Goal: Task Accomplishment & Management: Complete application form

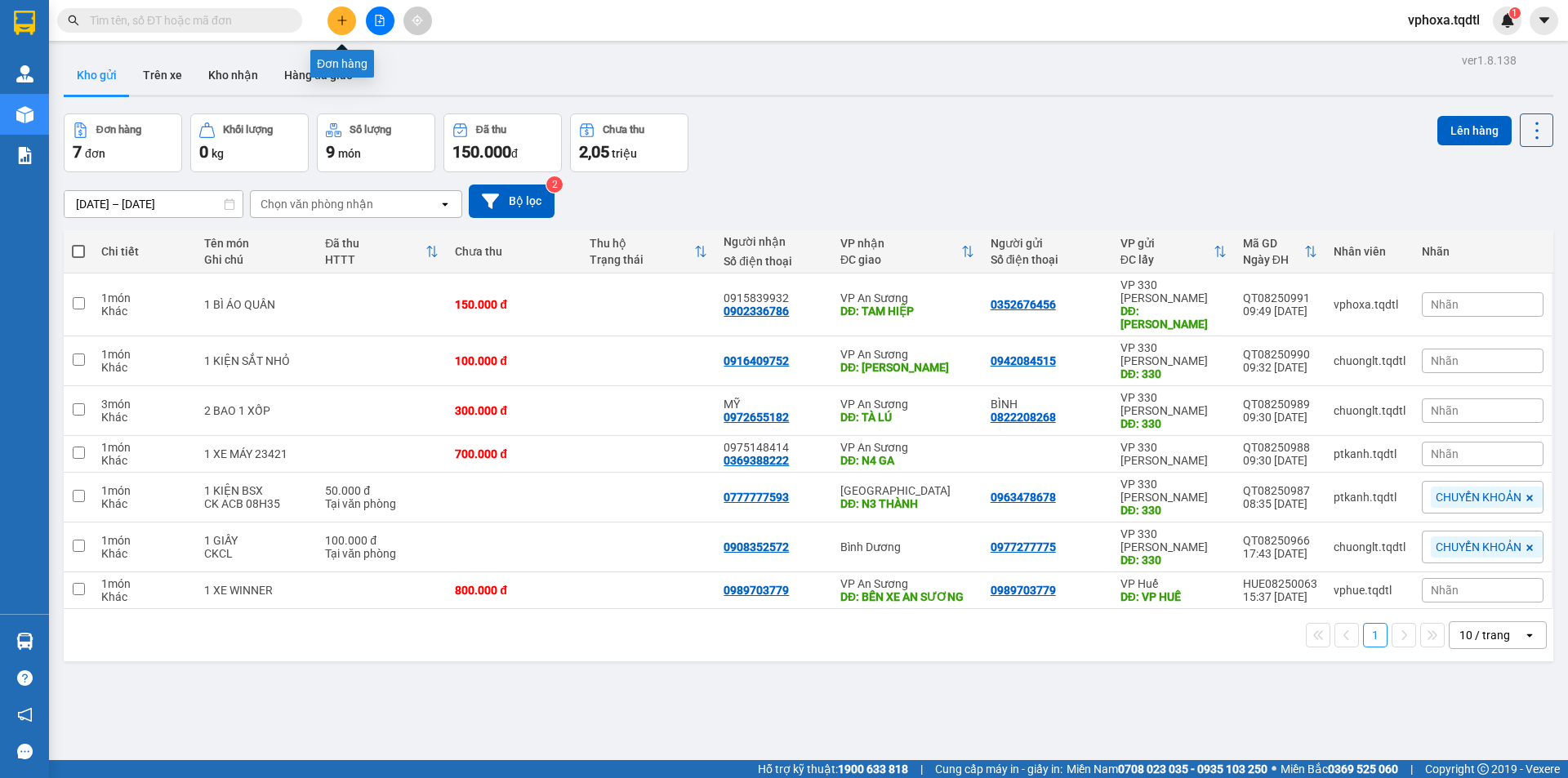
click at [337, 25] on icon "plus" at bounding box center [342, 20] width 12 height 12
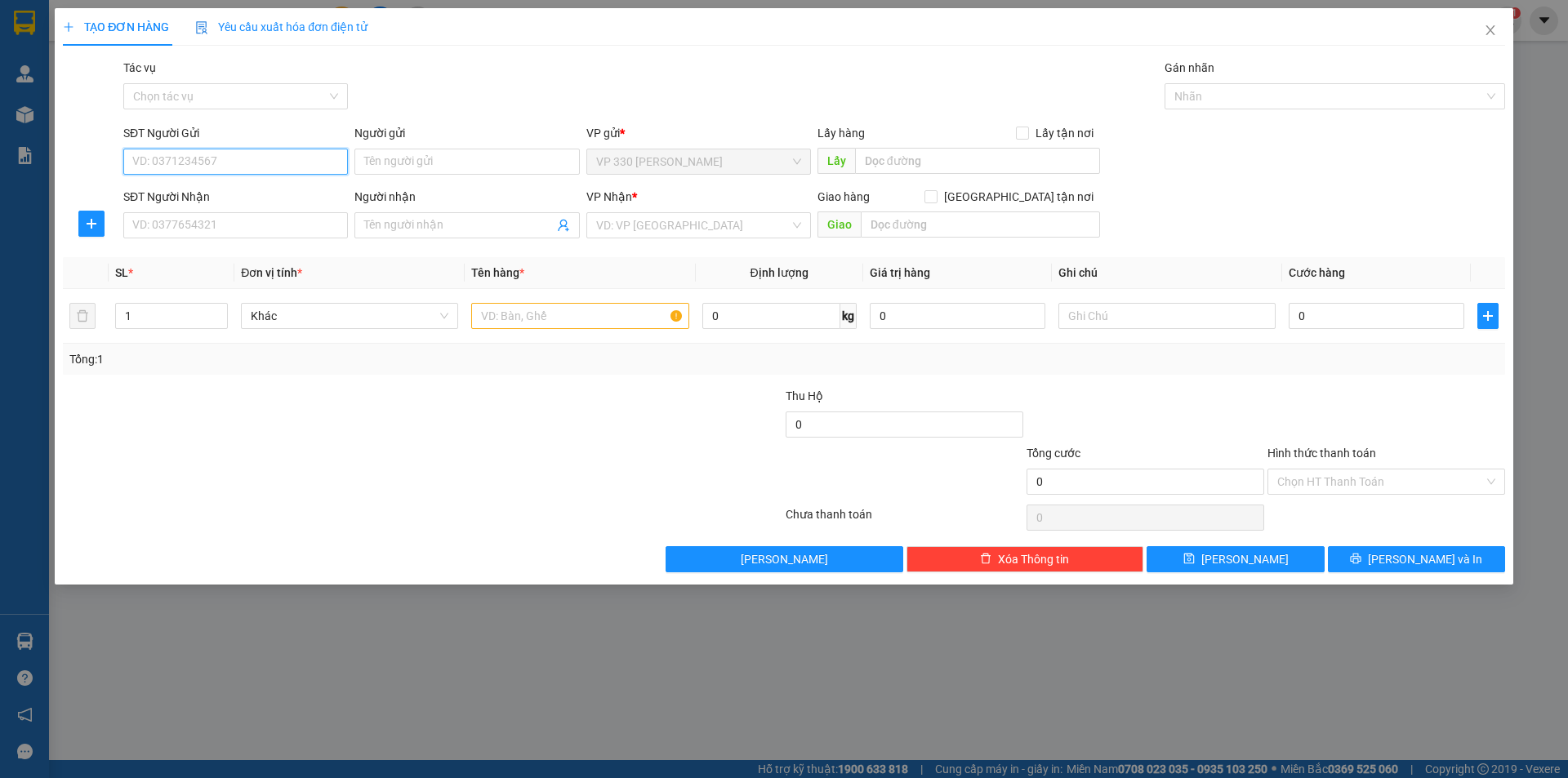
click at [307, 160] on input "SĐT Người Gửi" at bounding box center [235, 161] width 224 height 26
type input "0976574357"
click at [240, 222] on input "SĐT Người Nhận" at bounding box center [235, 224] width 224 height 26
click at [240, 223] on input "0938571319" at bounding box center [235, 224] width 224 height 26
type input "0938571319"
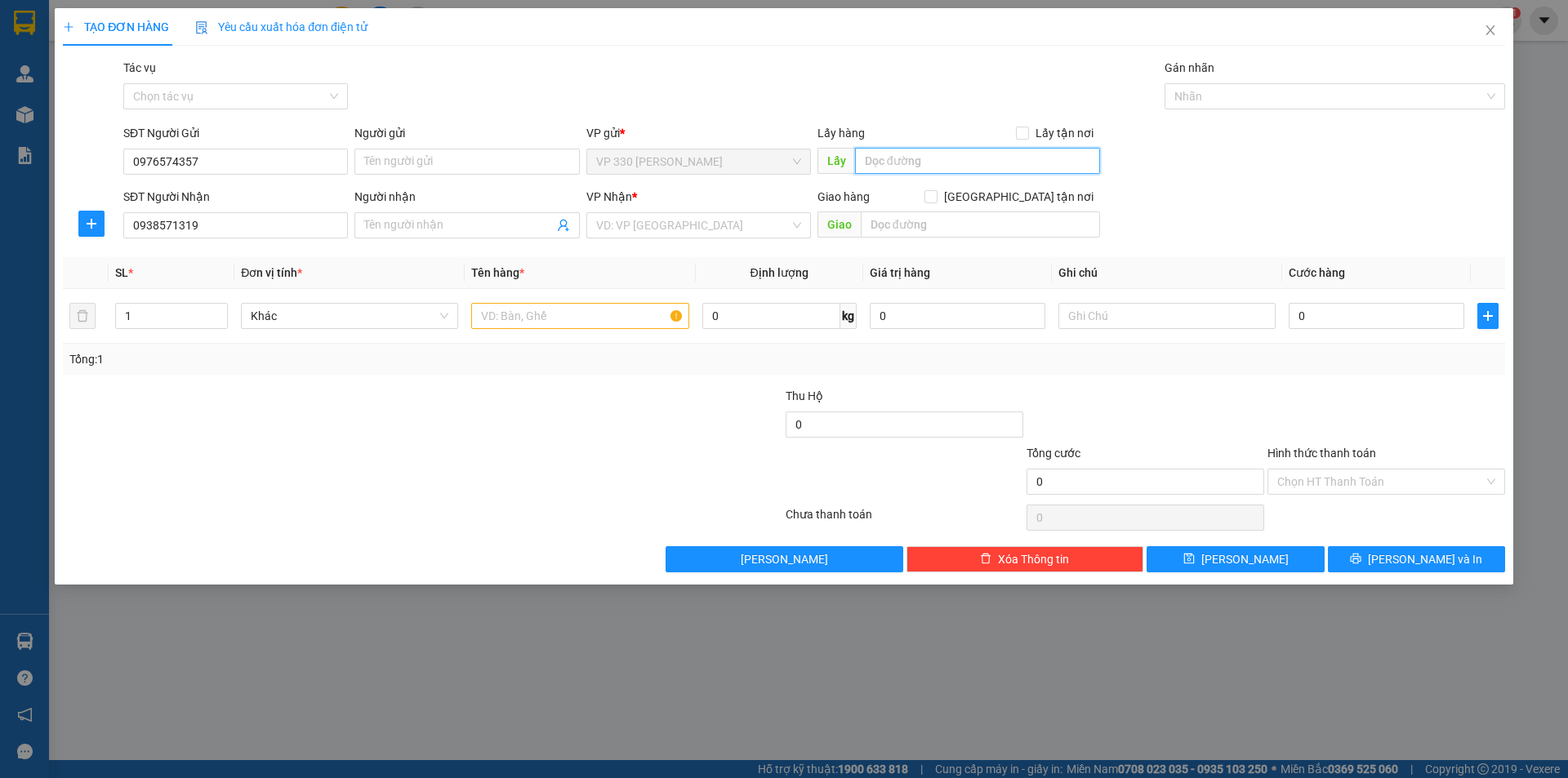
click at [898, 151] on input "text" at bounding box center [977, 160] width 245 height 26
type input "HỒ XÁ"
click at [715, 234] on input "search" at bounding box center [693, 225] width 193 height 25
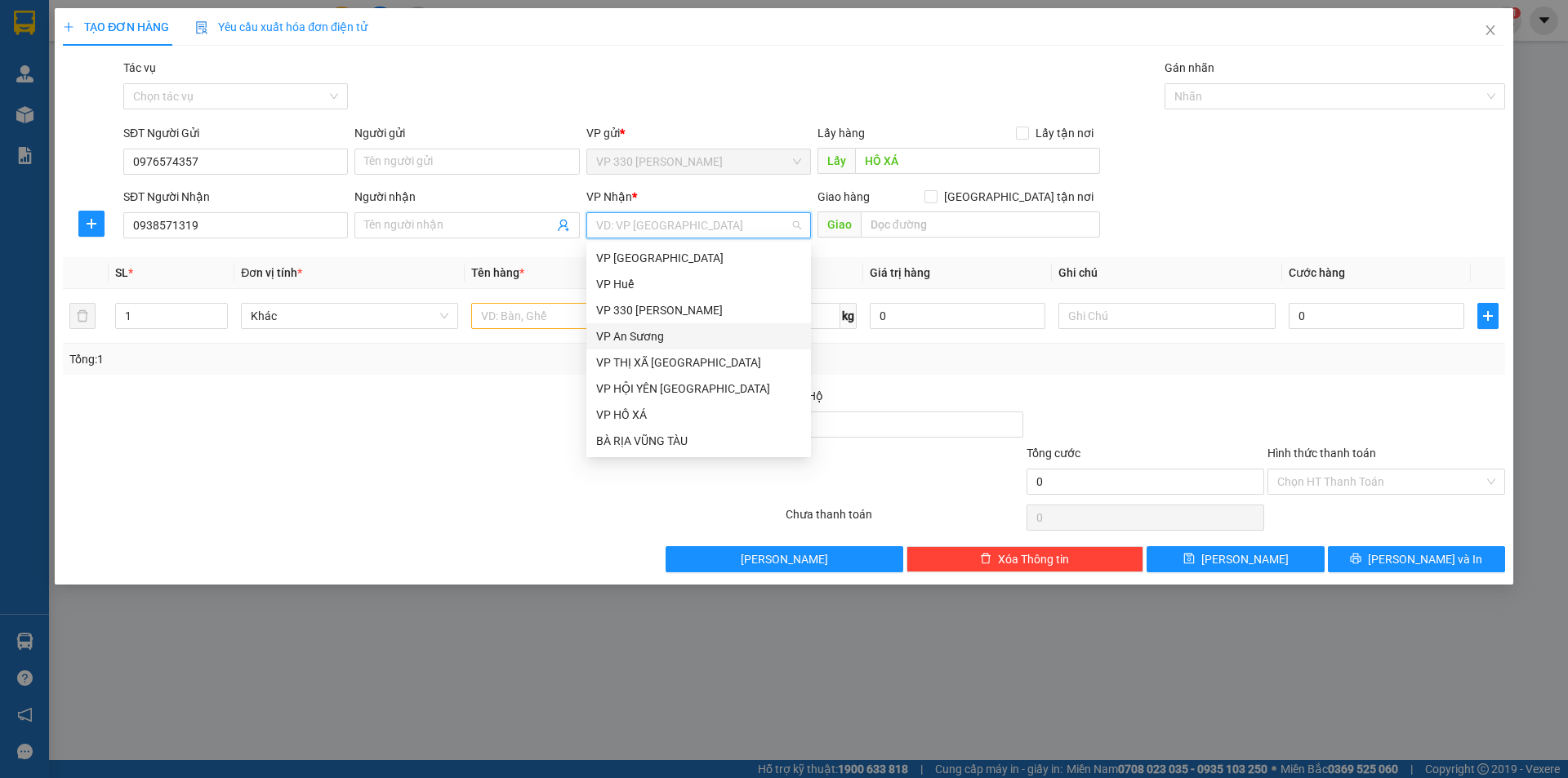
click at [692, 342] on div "VP An Sương" at bounding box center [699, 336] width 205 height 18
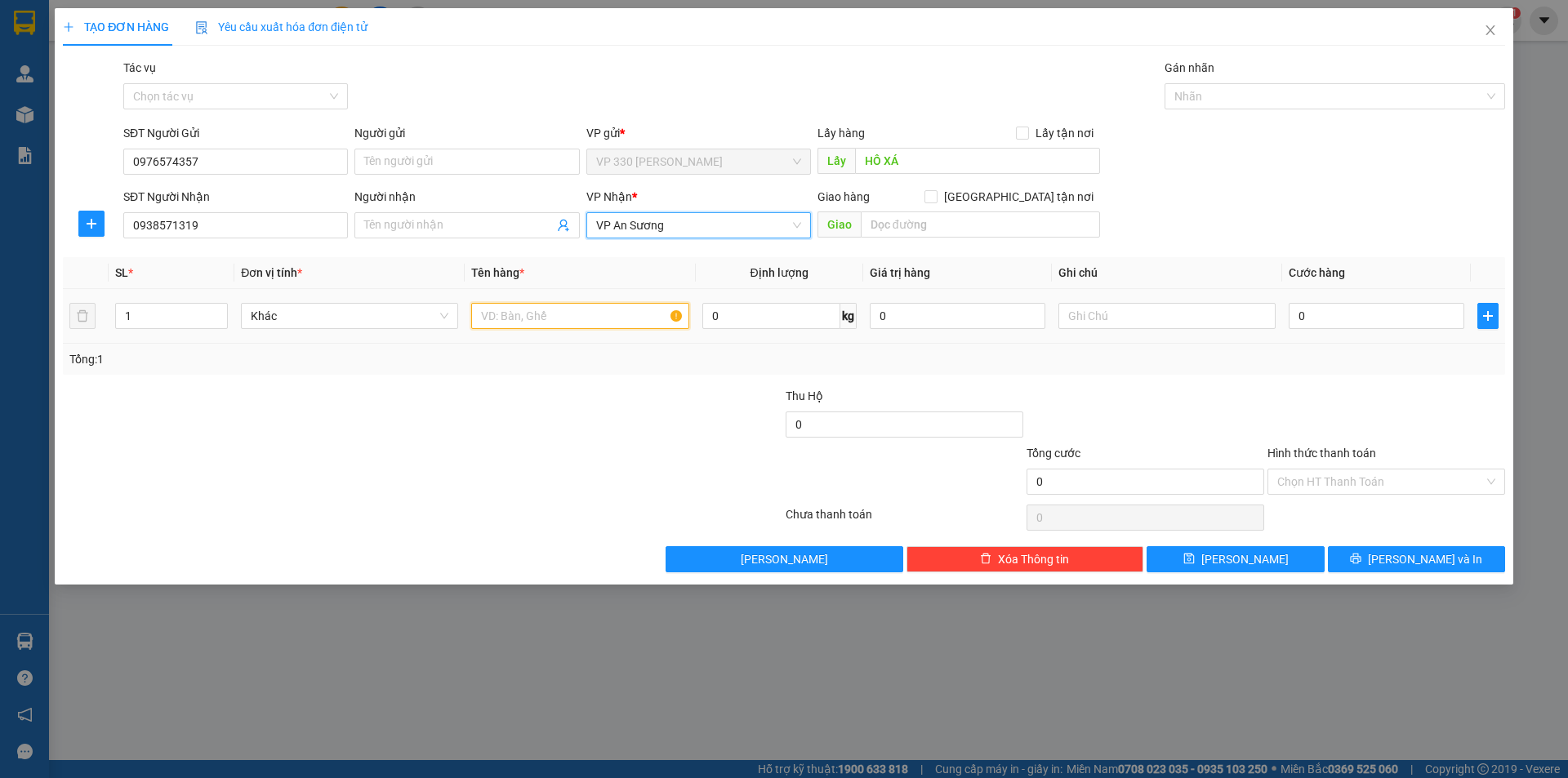
click at [557, 313] on input "text" at bounding box center [580, 315] width 217 height 26
type input "1 XỐP TO"
click at [1348, 320] on input "0" at bounding box center [1376, 315] width 175 height 26
type input "2"
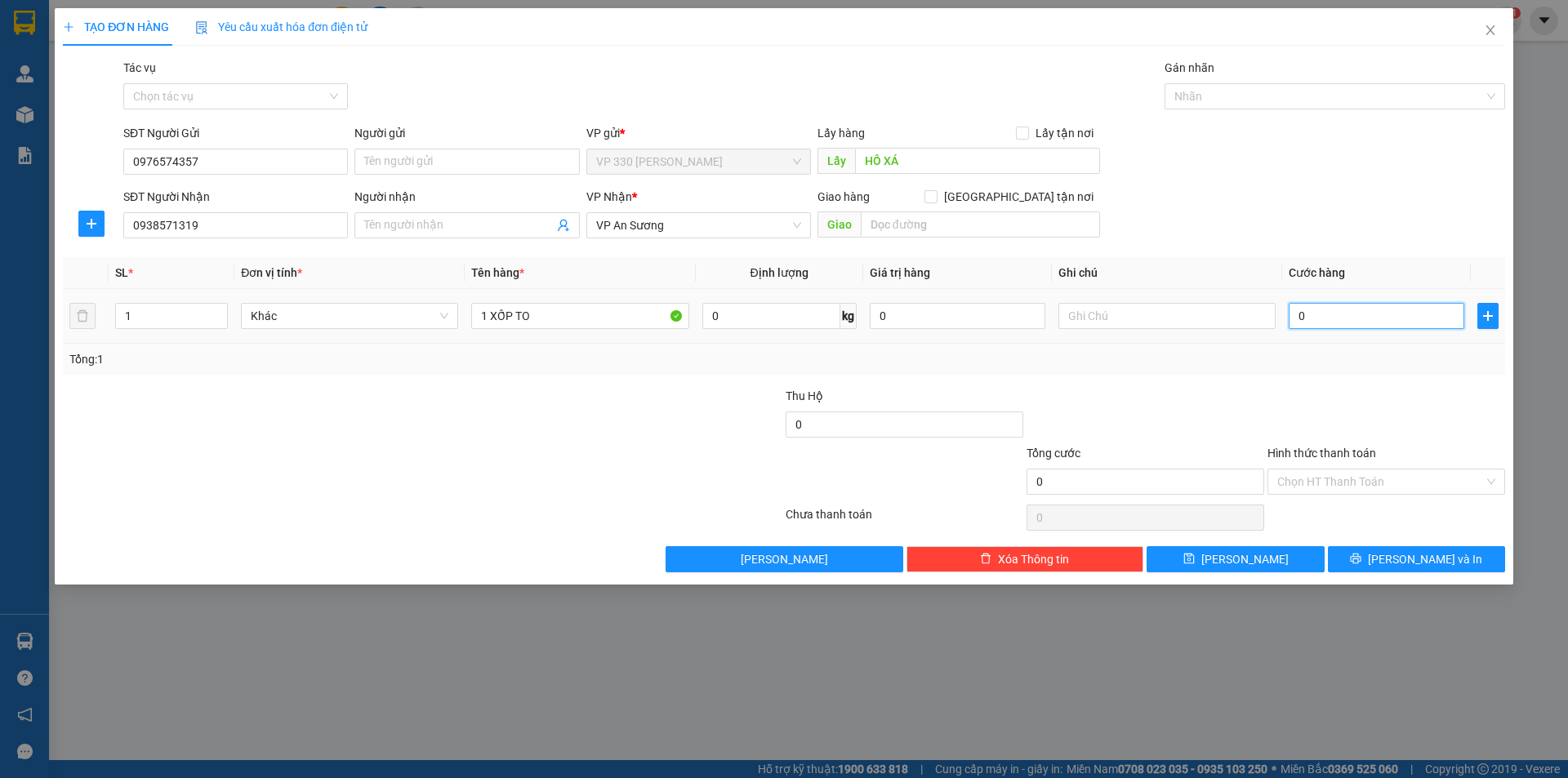
type input "2"
type input "20"
type input "200"
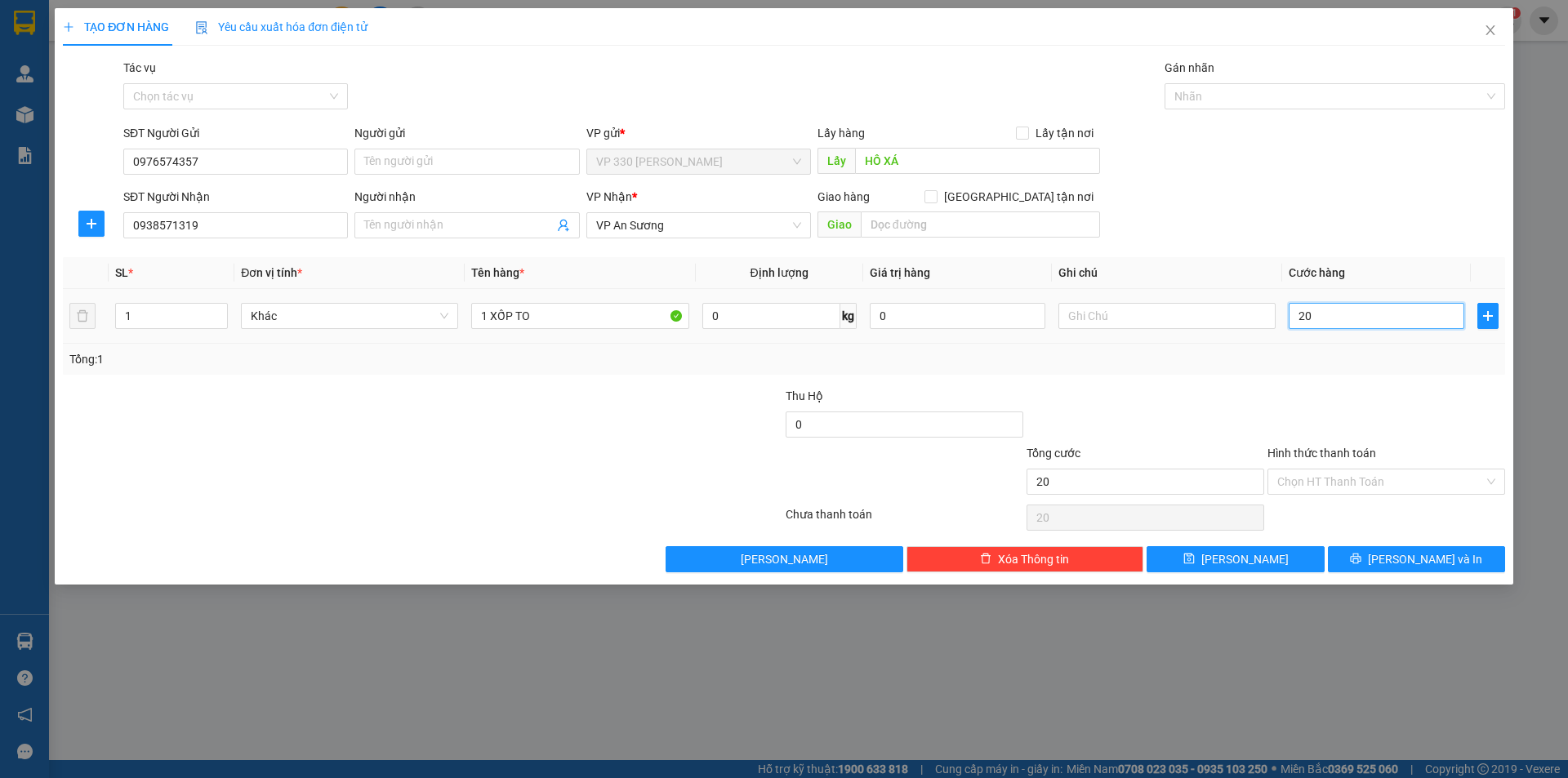
type input "200"
type input "2.000"
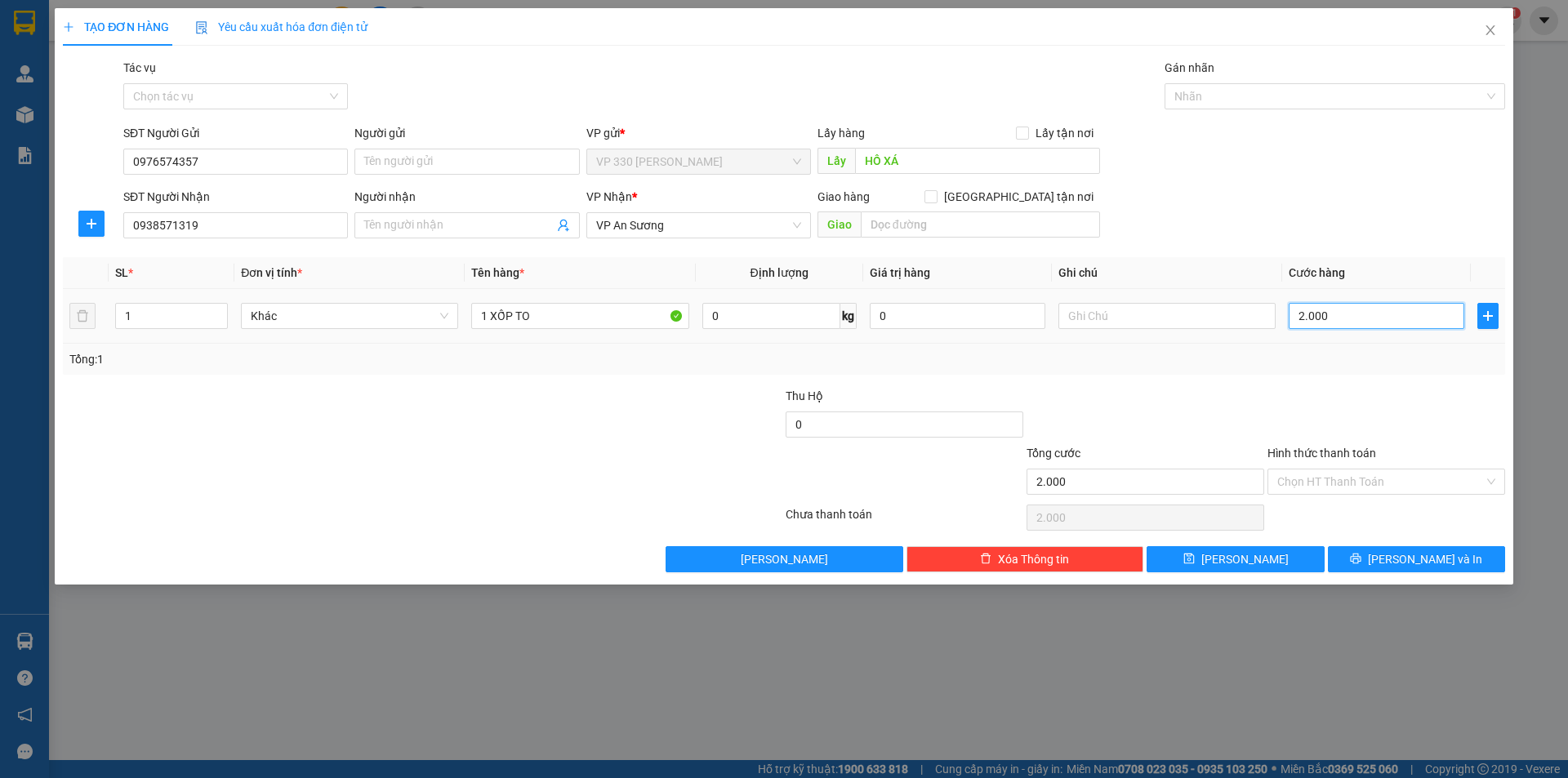
type input "20.000"
type input "200.000"
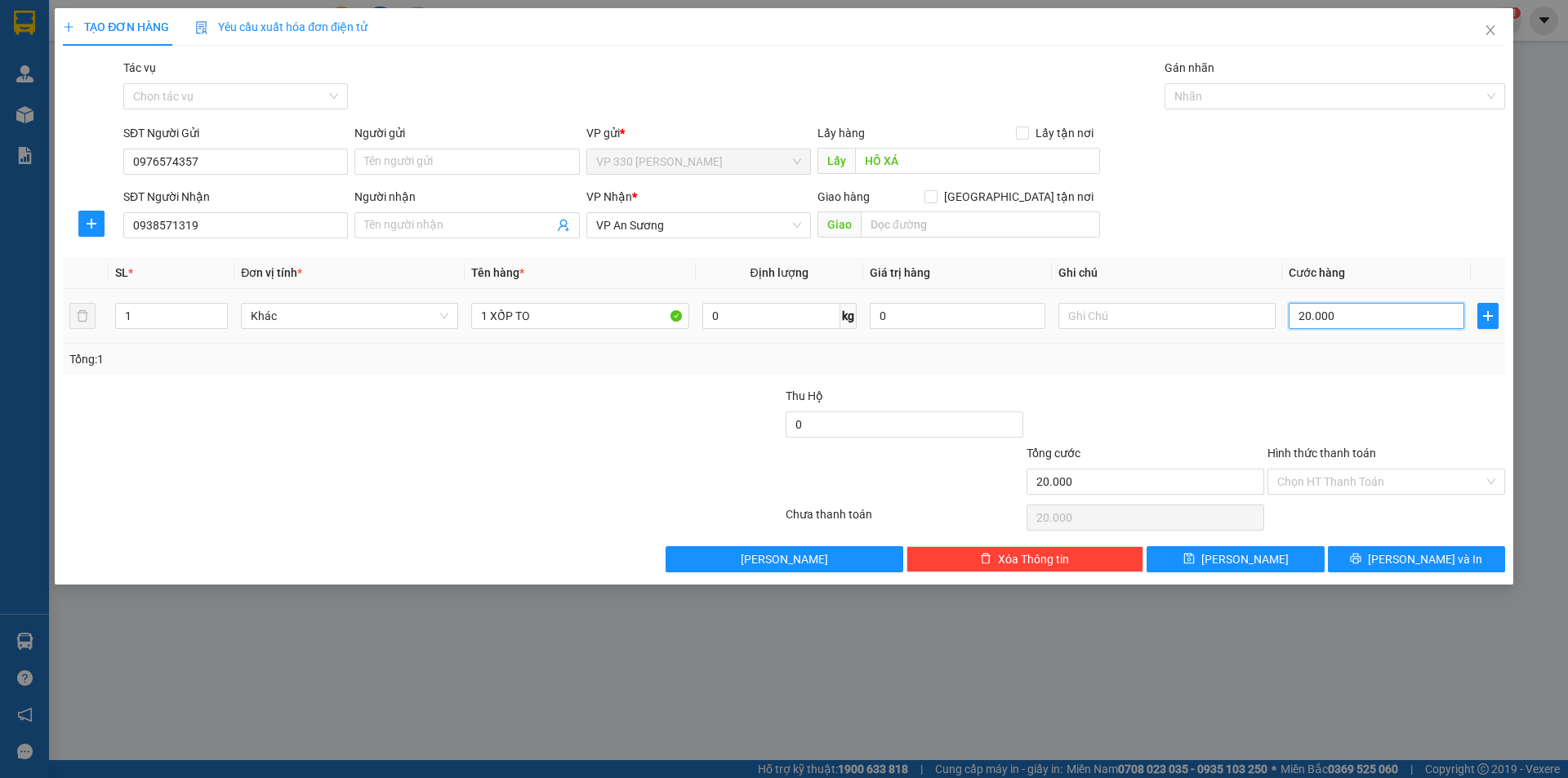
type input "200.000"
click at [1271, 555] on button "[PERSON_NAME]" at bounding box center [1235, 559] width 177 height 26
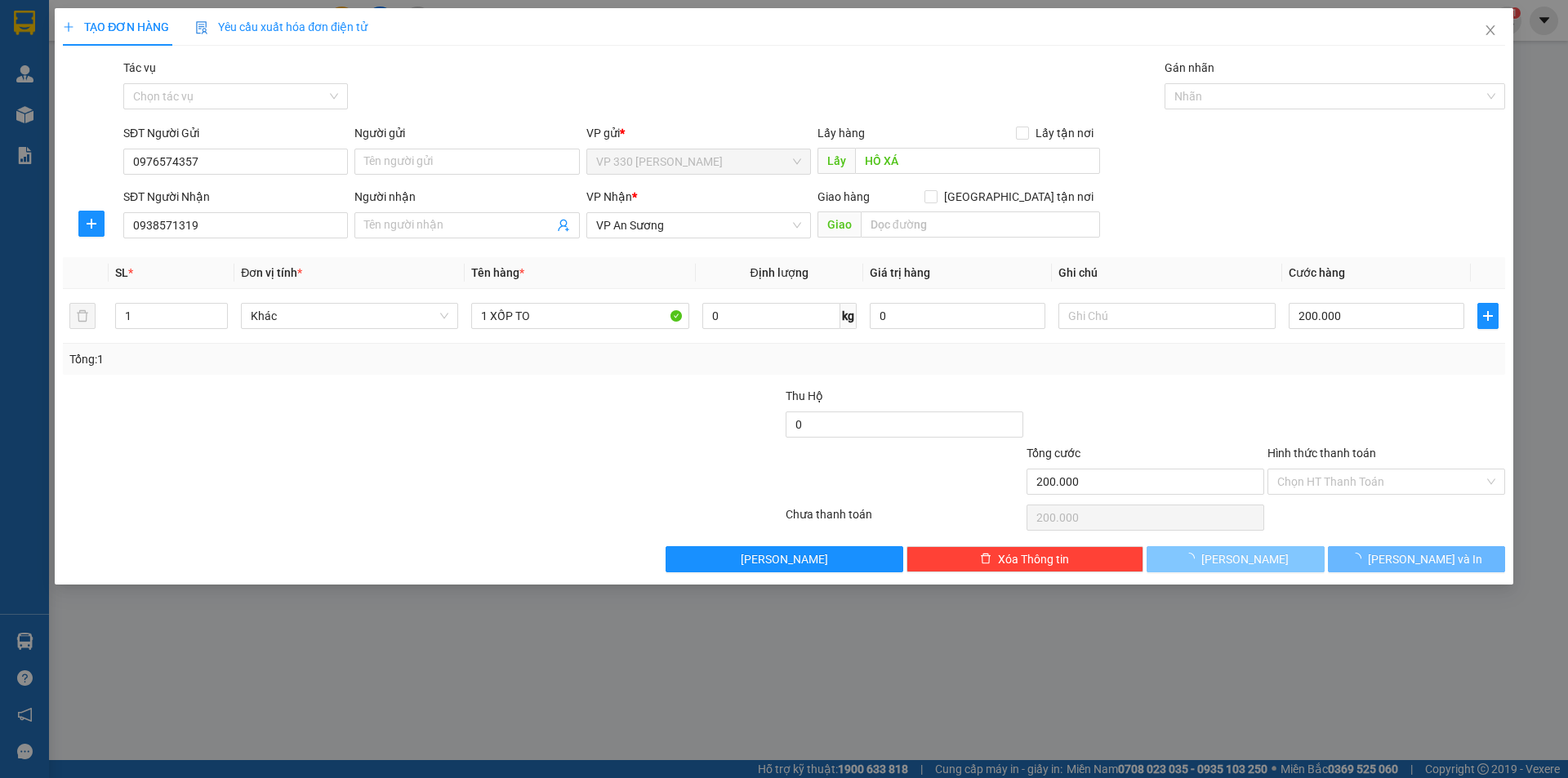
type input "0"
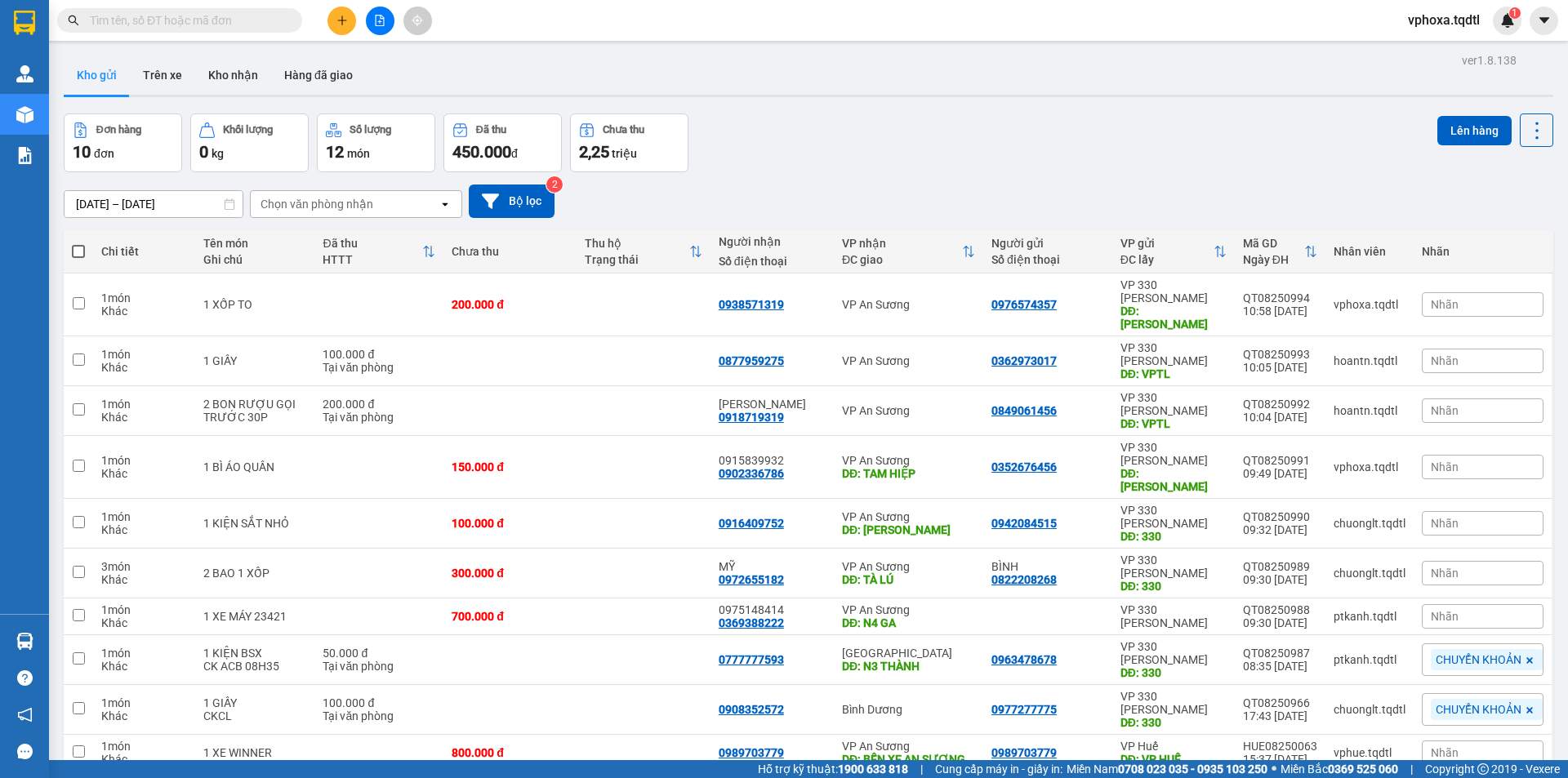
click at [158, 24] on input "text" at bounding box center [186, 20] width 192 height 18
click at [347, 25] on icon "plus" at bounding box center [342, 20] width 12 height 12
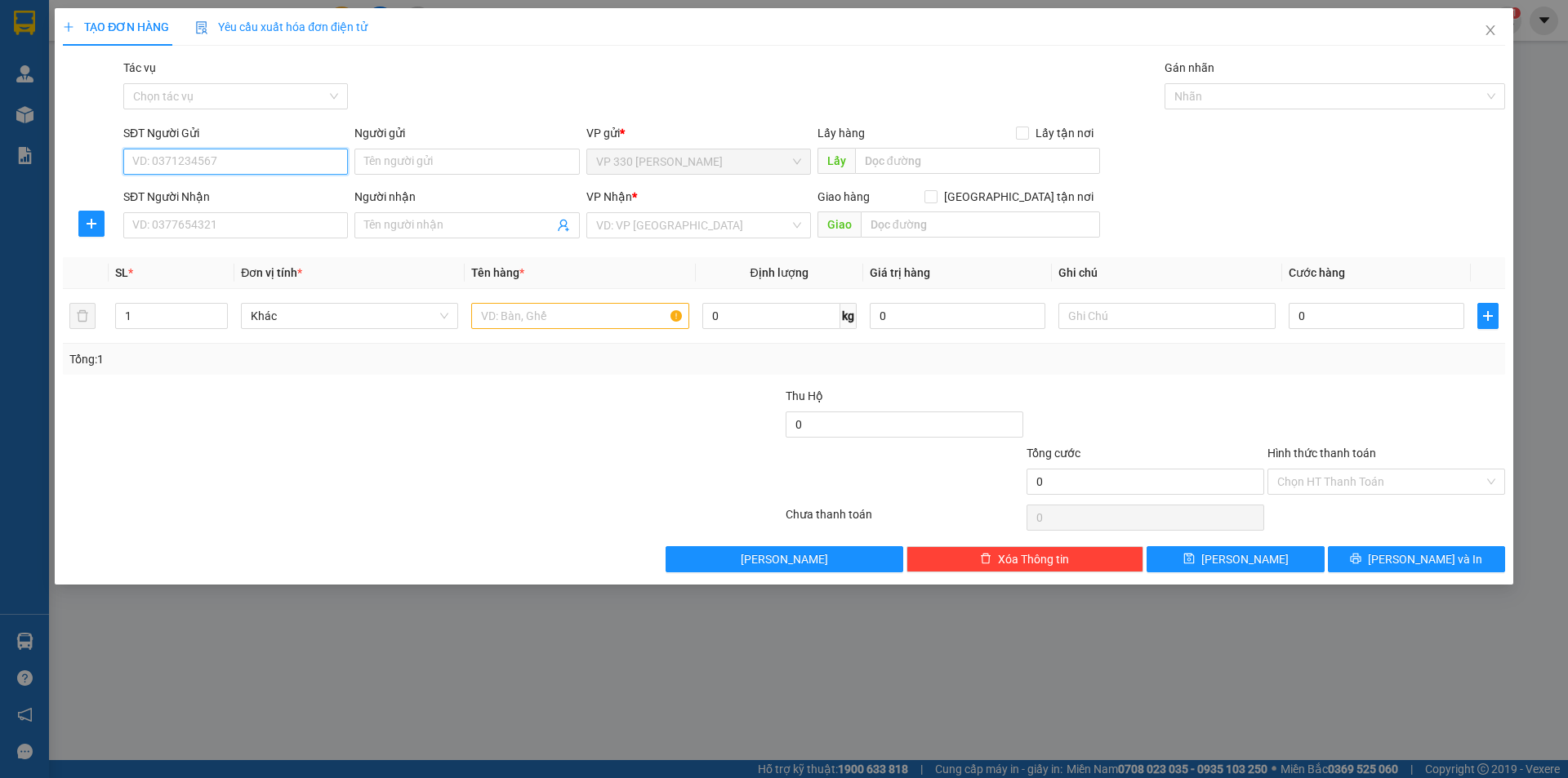
click at [171, 158] on input "SĐT Người Gửi" at bounding box center [235, 161] width 224 height 26
type input "0911063072"
click at [281, 222] on input "SĐT Người Nhận" at bounding box center [235, 224] width 224 height 26
type input "0975010822"
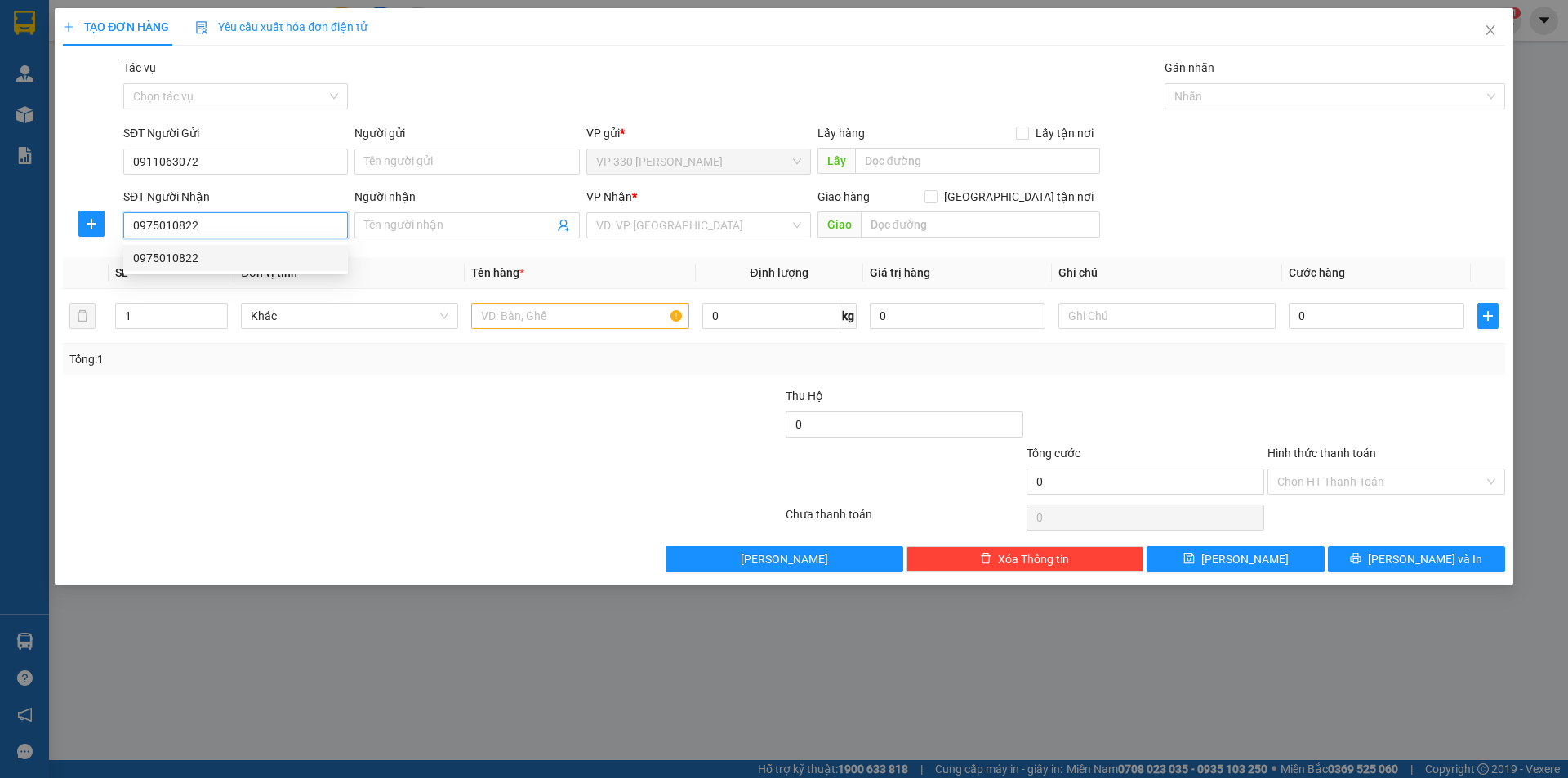
click at [190, 254] on div "0975010822" at bounding box center [236, 258] width 205 height 18
type input "BÌNH THUẬN"
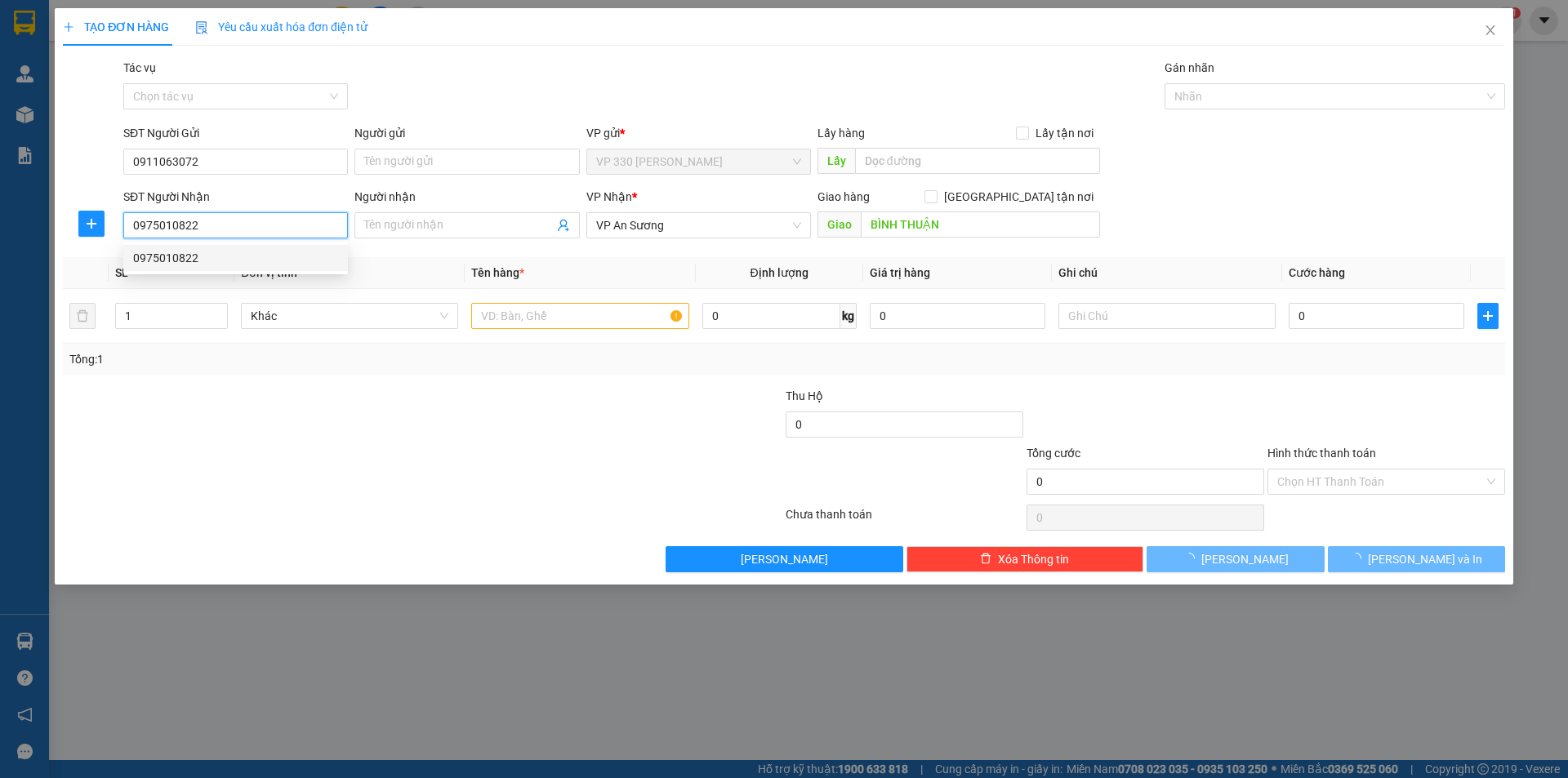
type input "900.000"
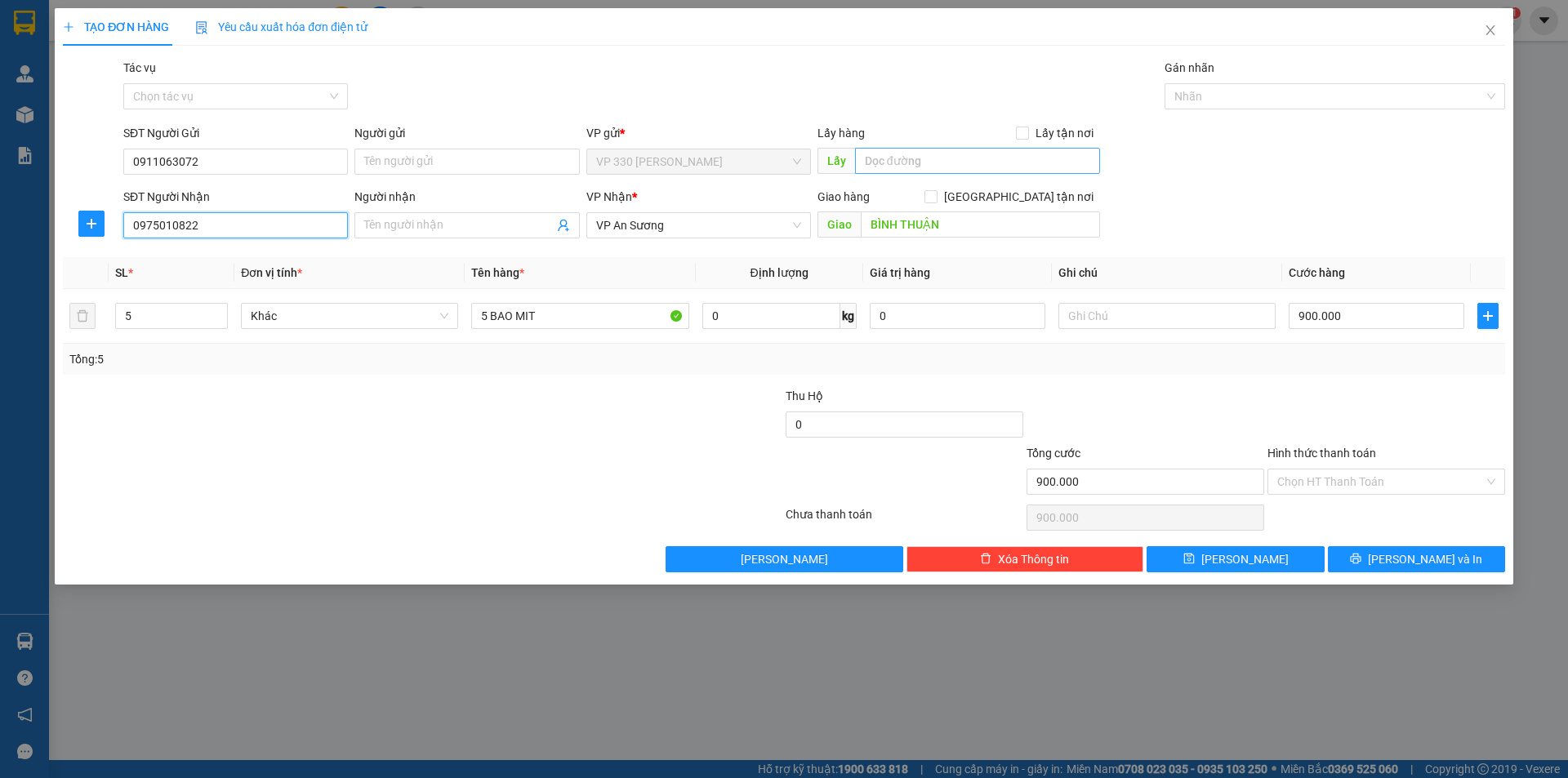
type input "0975010822"
click at [864, 159] on input "text" at bounding box center [977, 160] width 245 height 26
type input "HỒ XÁ"
click at [141, 311] on input "5" at bounding box center [171, 316] width 111 height 25
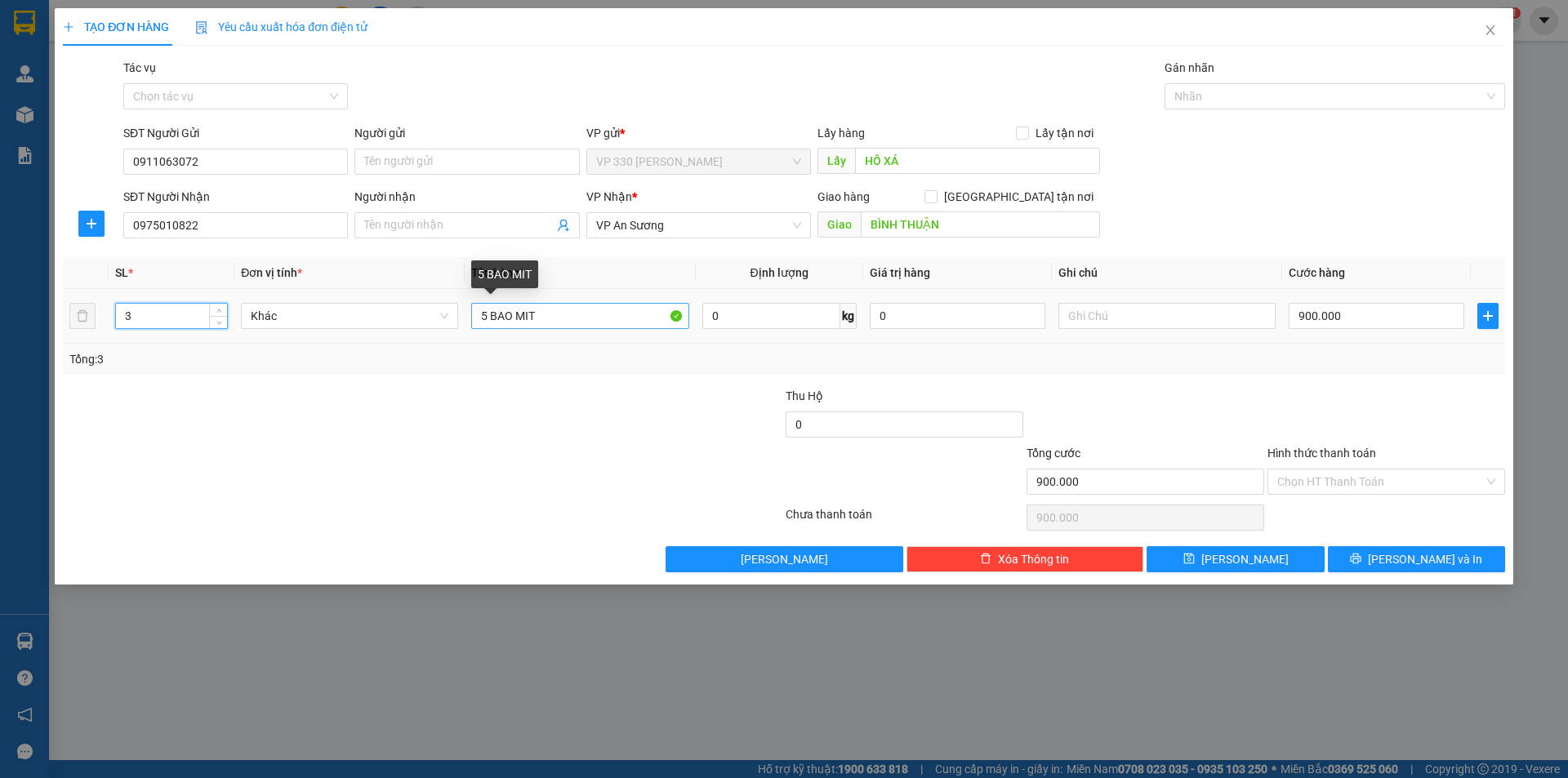
type input "3"
click at [490, 314] on input "5 BAO MIT" at bounding box center [580, 315] width 217 height 26
type input "3 BAO MIT"
click at [1332, 312] on input "900.000" at bounding box center [1376, 315] width 175 height 26
type input "0"
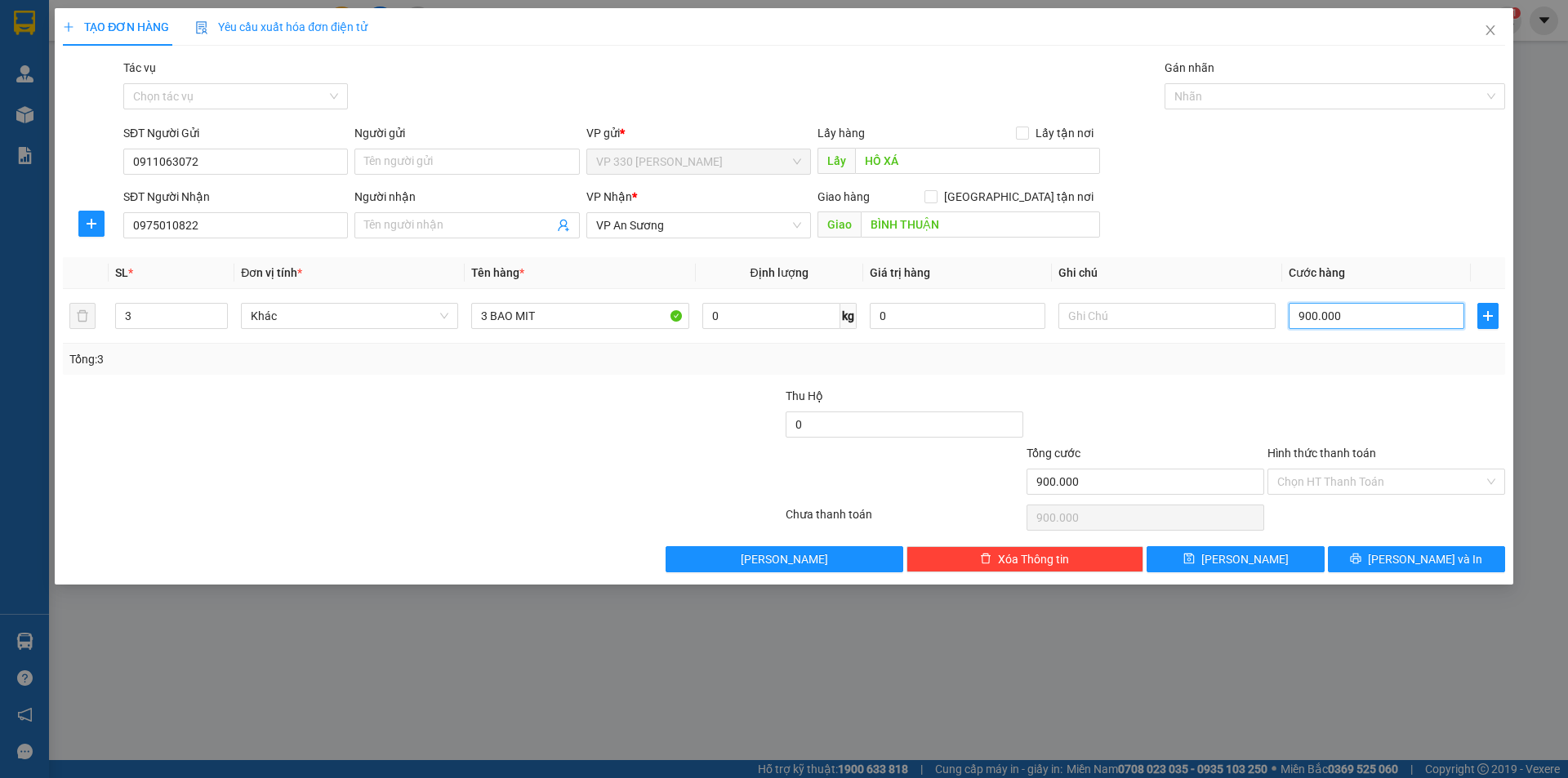
type input "0"
type input "05"
type input "5"
type input "54"
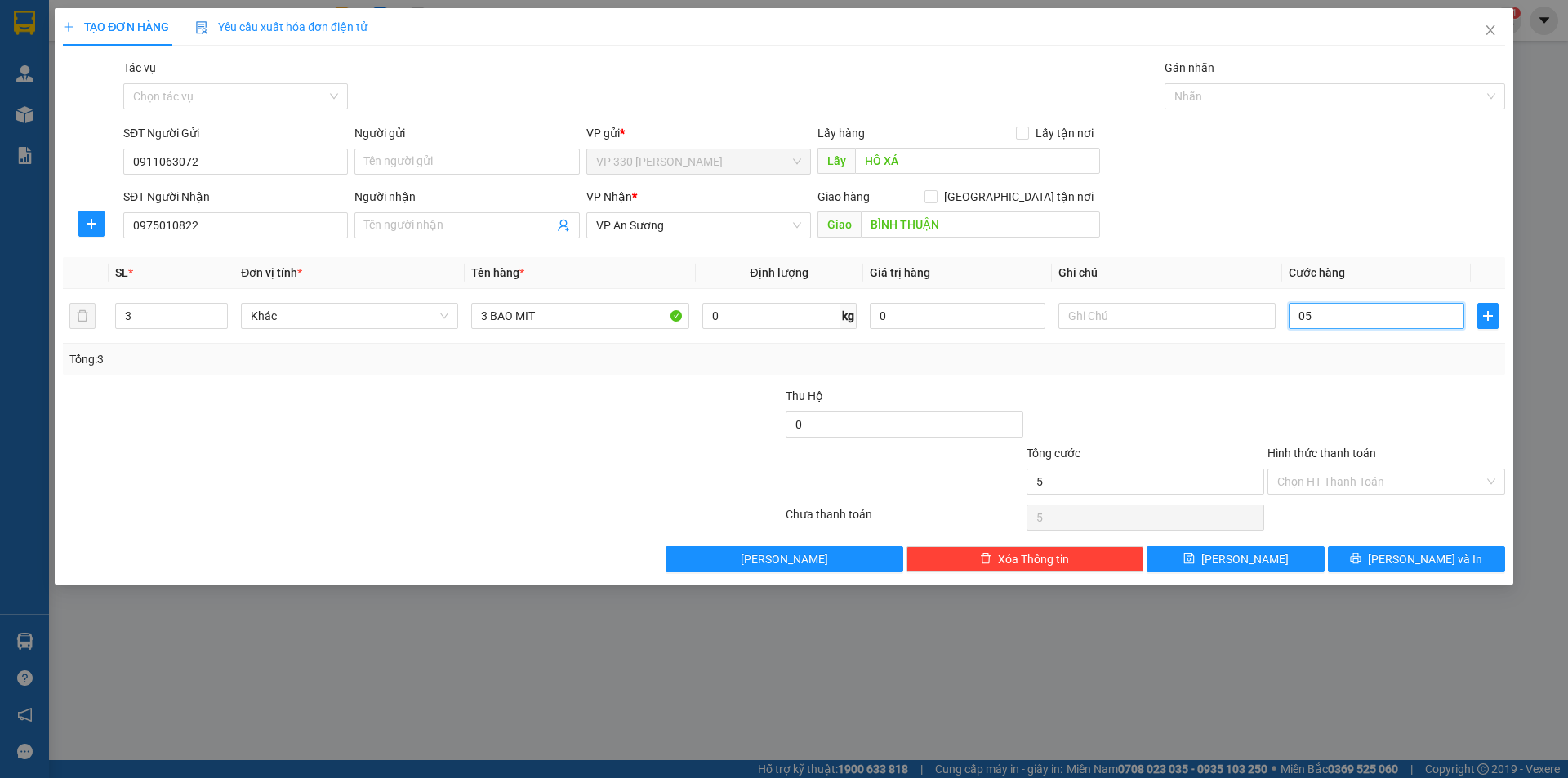
type input "54"
type input "054"
type input "540"
type input "0.540"
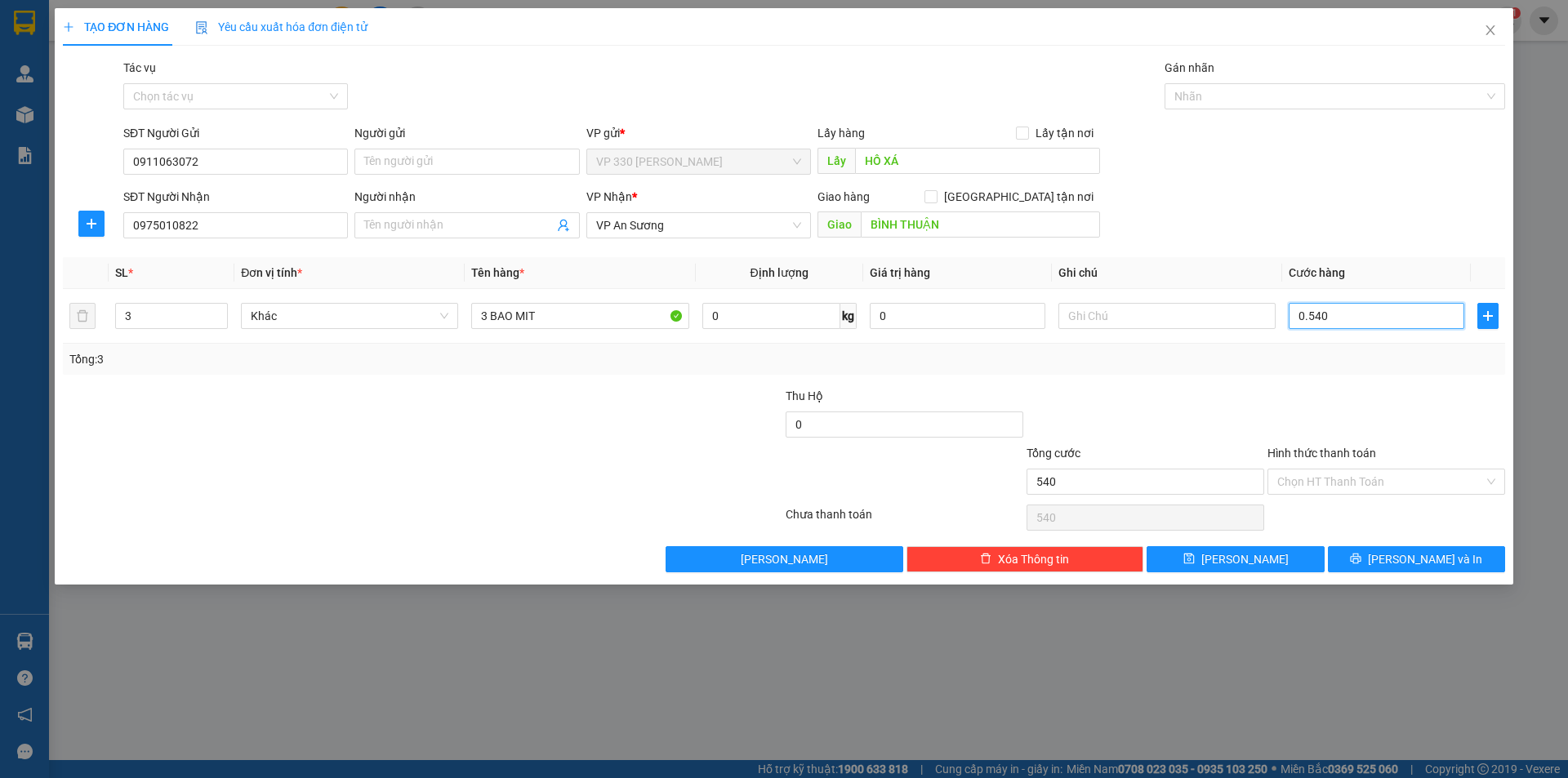
type input "5.400"
type input "054.000"
type input "54.000"
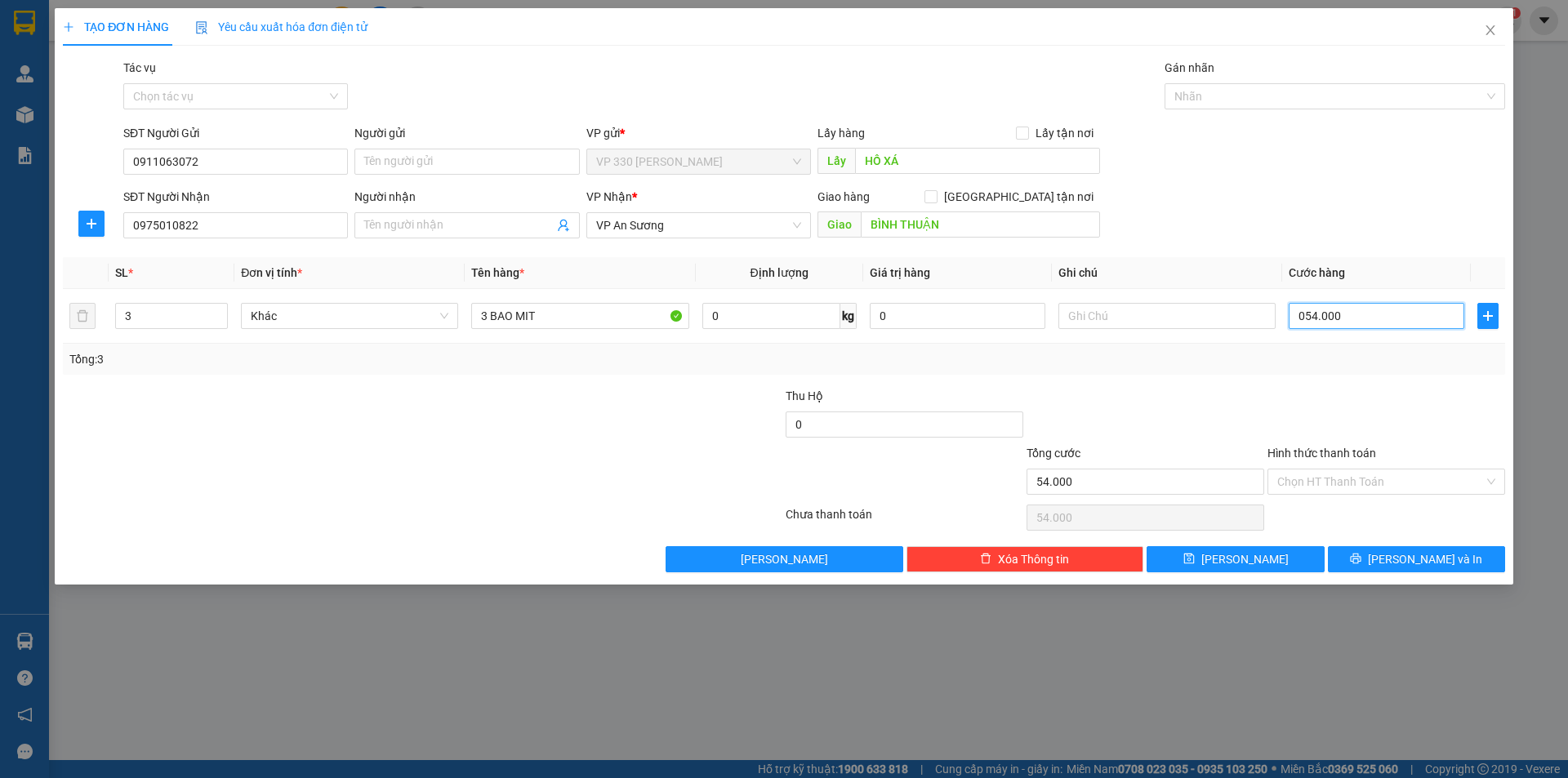
type input "540.000"
click at [1213, 565] on button "[PERSON_NAME]" at bounding box center [1235, 559] width 177 height 26
type input "0"
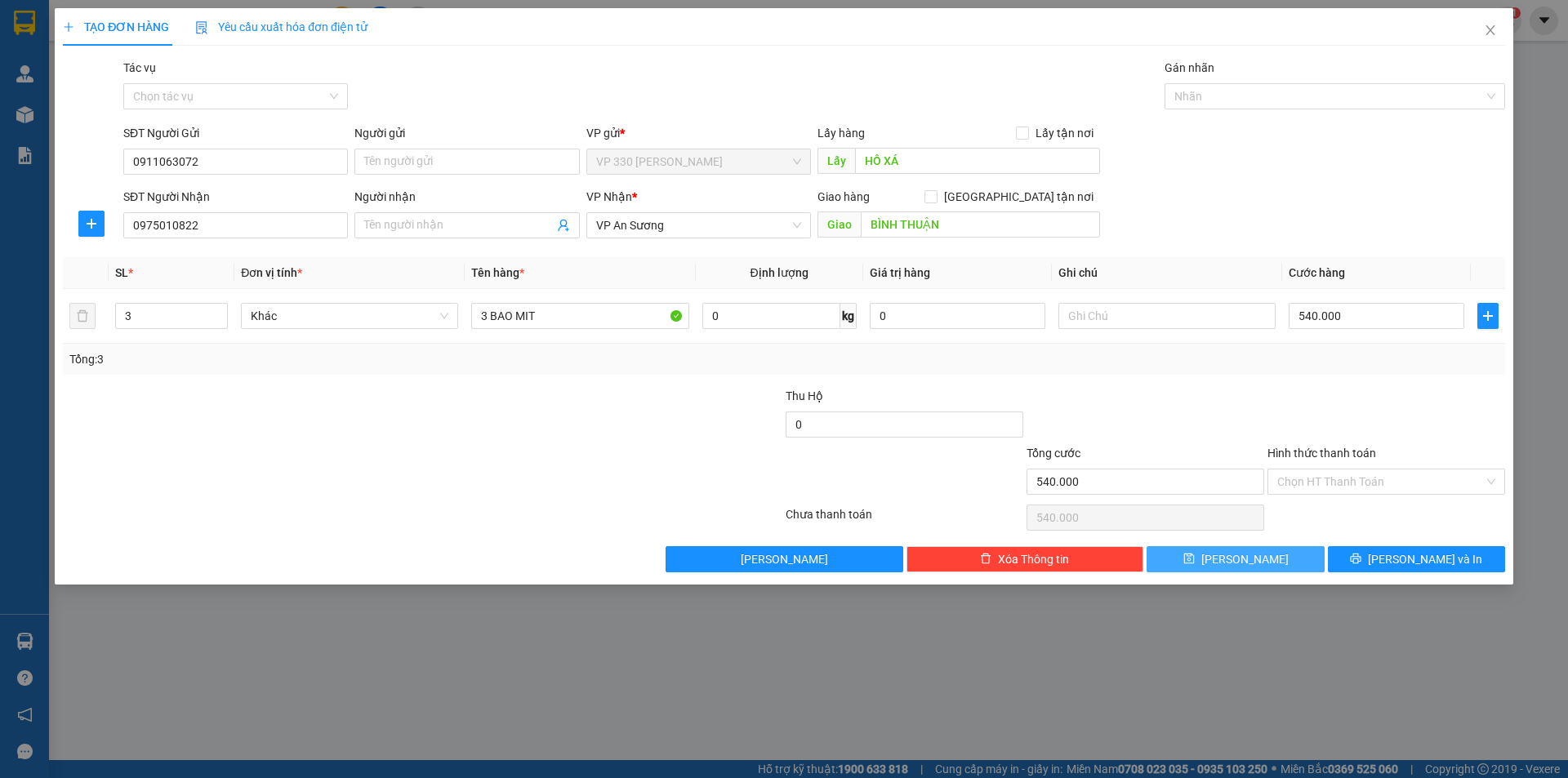
type input "0"
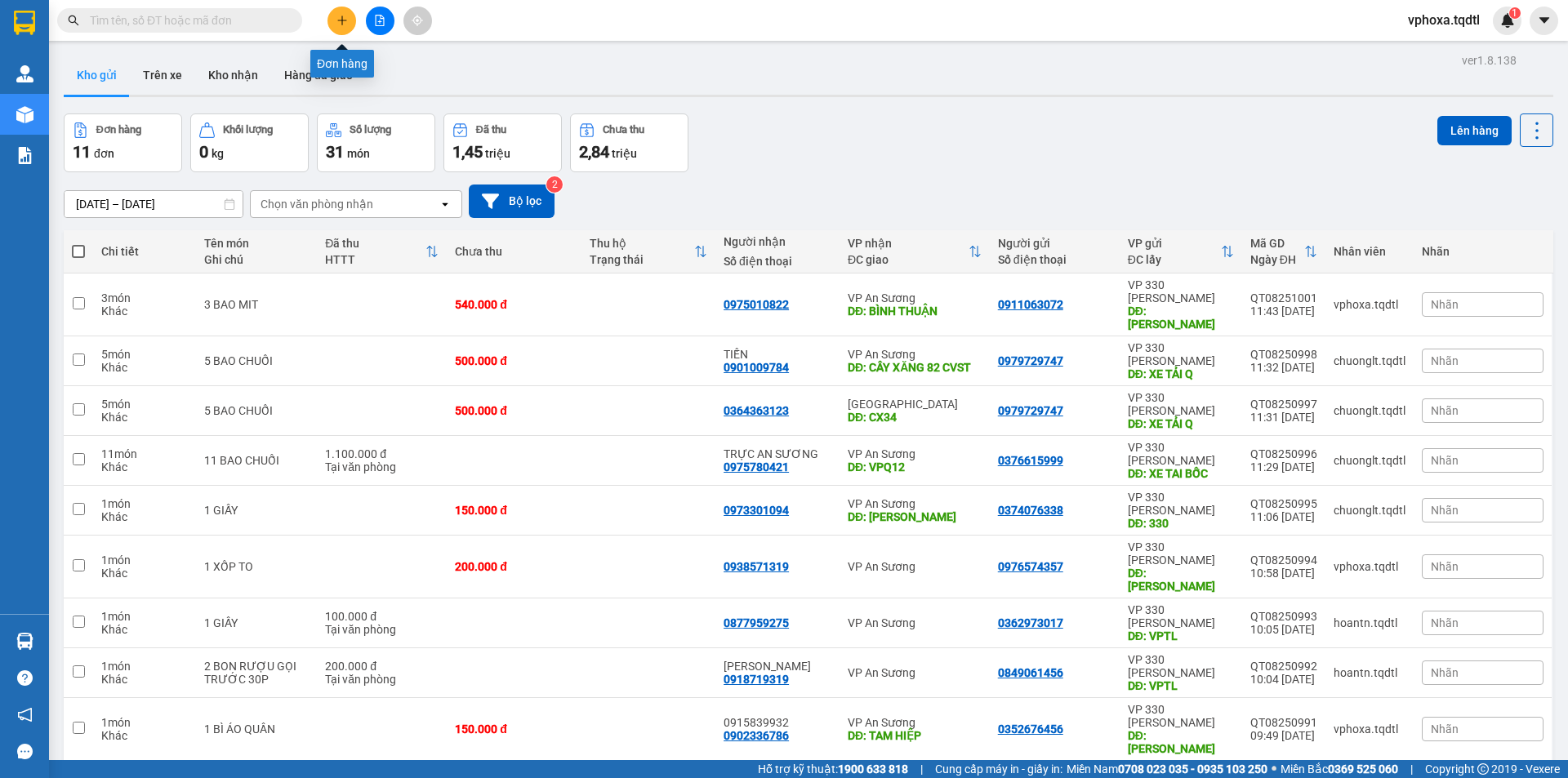
click at [337, 17] on icon "plus" at bounding box center [342, 20] width 12 height 12
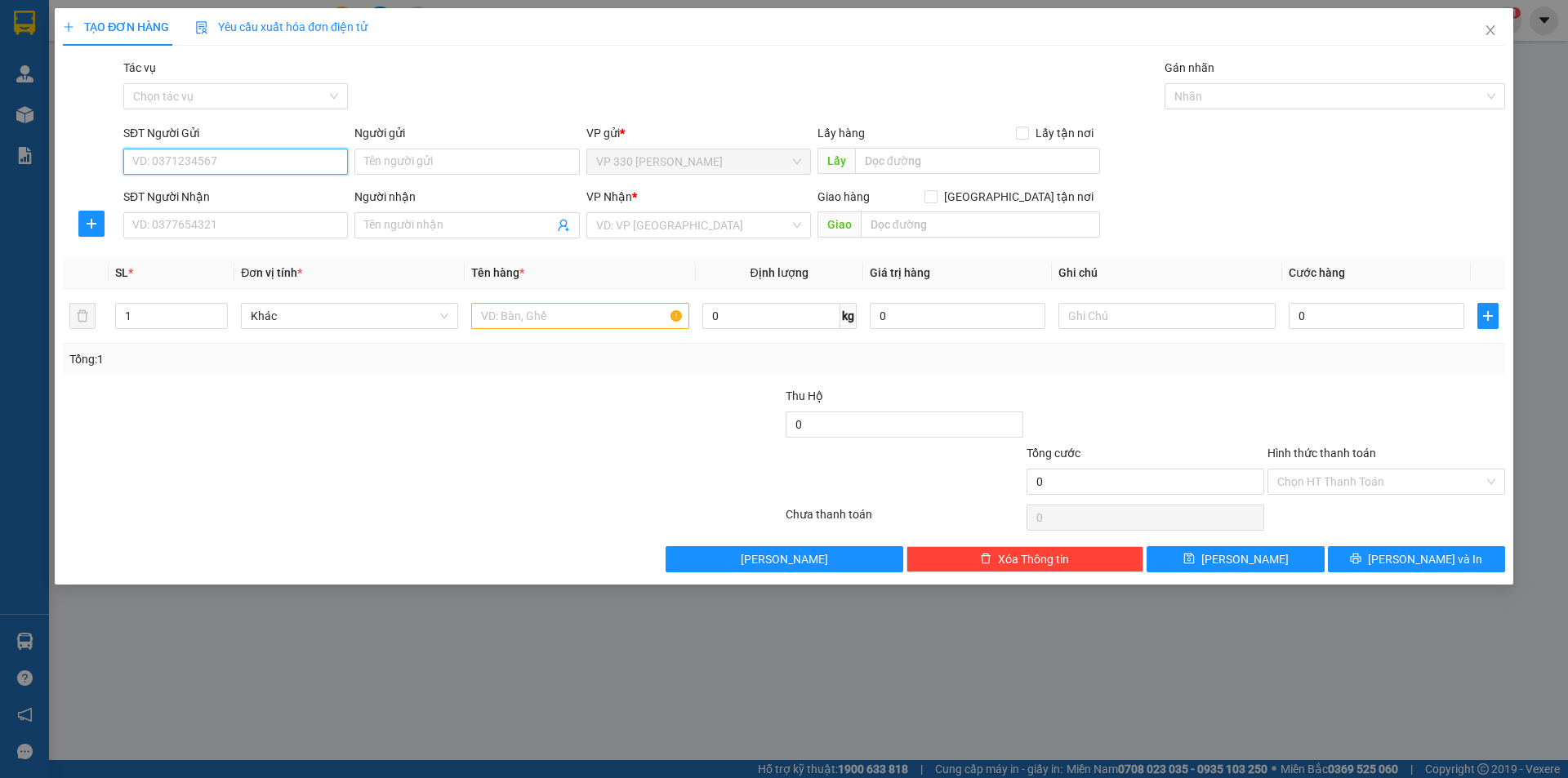
click at [171, 164] on input "SĐT Người Gửi" at bounding box center [235, 161] width 224 height 26
type input "0911063072"
click at [221, 196] on div "0911063072" at bounding box center [236, 194] width 205 height 18
type input "HỒ XÁ"
type input "0975010822"
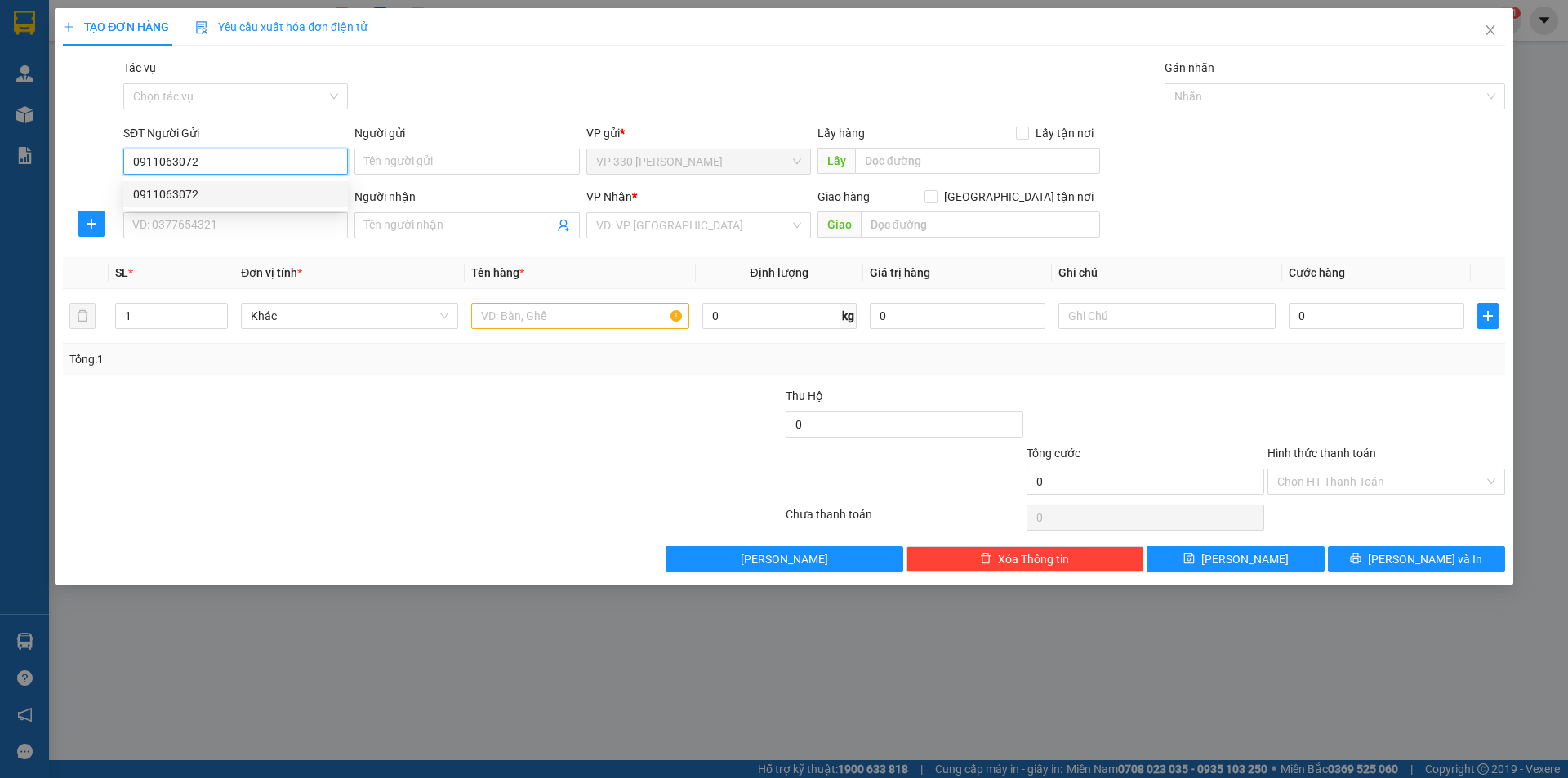
type input "BÌNH THUẬN"
type input "540.000"
type input "0911063072"
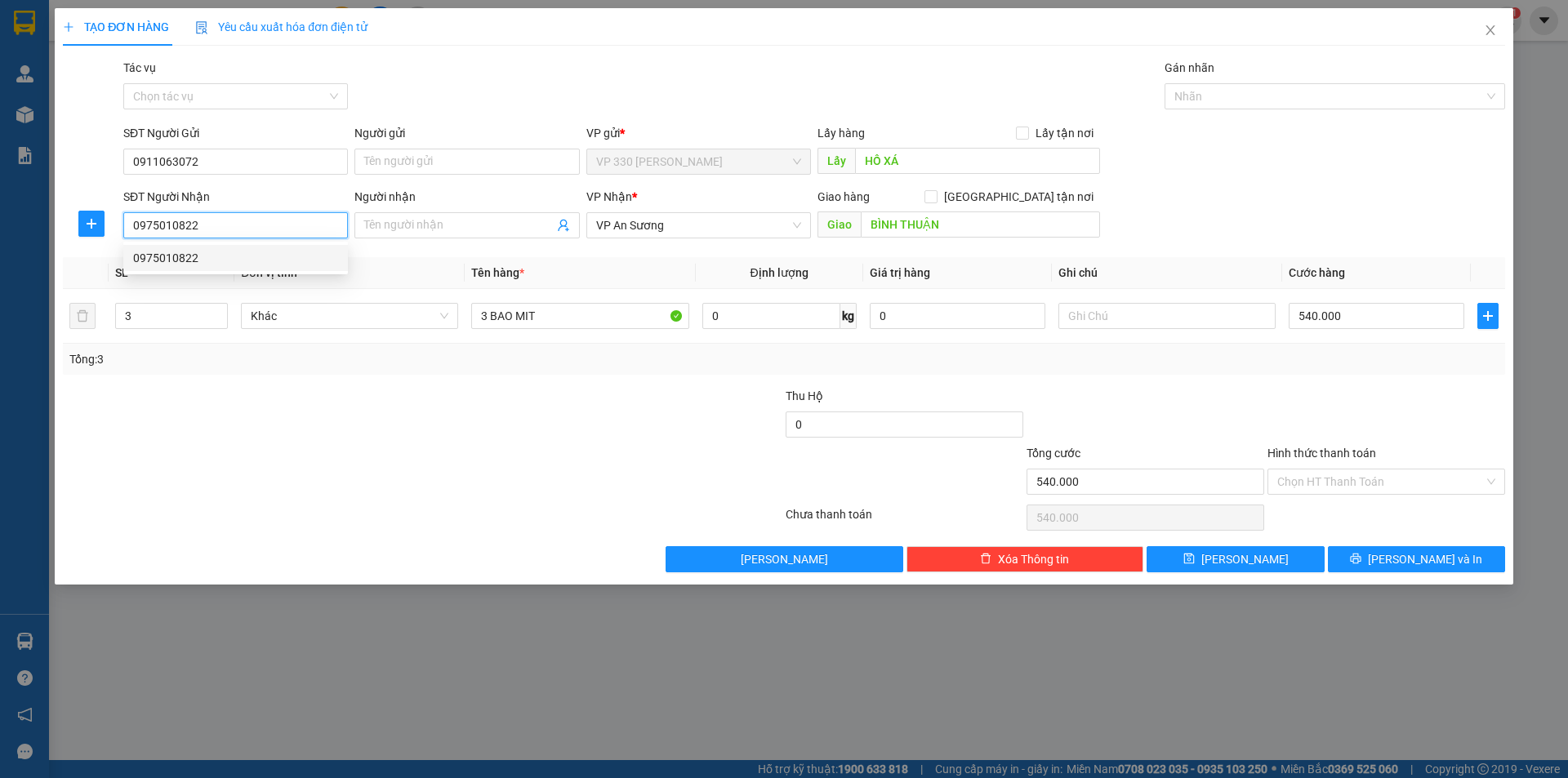
drag, startPoint x: 223, startPoint y: 219, endPoint x: 130, endPoint y: 212, distance: 93.3
click at [130, 212] on input "0975010822" at bounding box center [235, 224] width 224 height 26
type input "0364578507"
click at [256, 260] on div "0364578507 - HƯƠNG" at bounding box center [236, 258] width 205 height 18
type input "HƯƠNG"
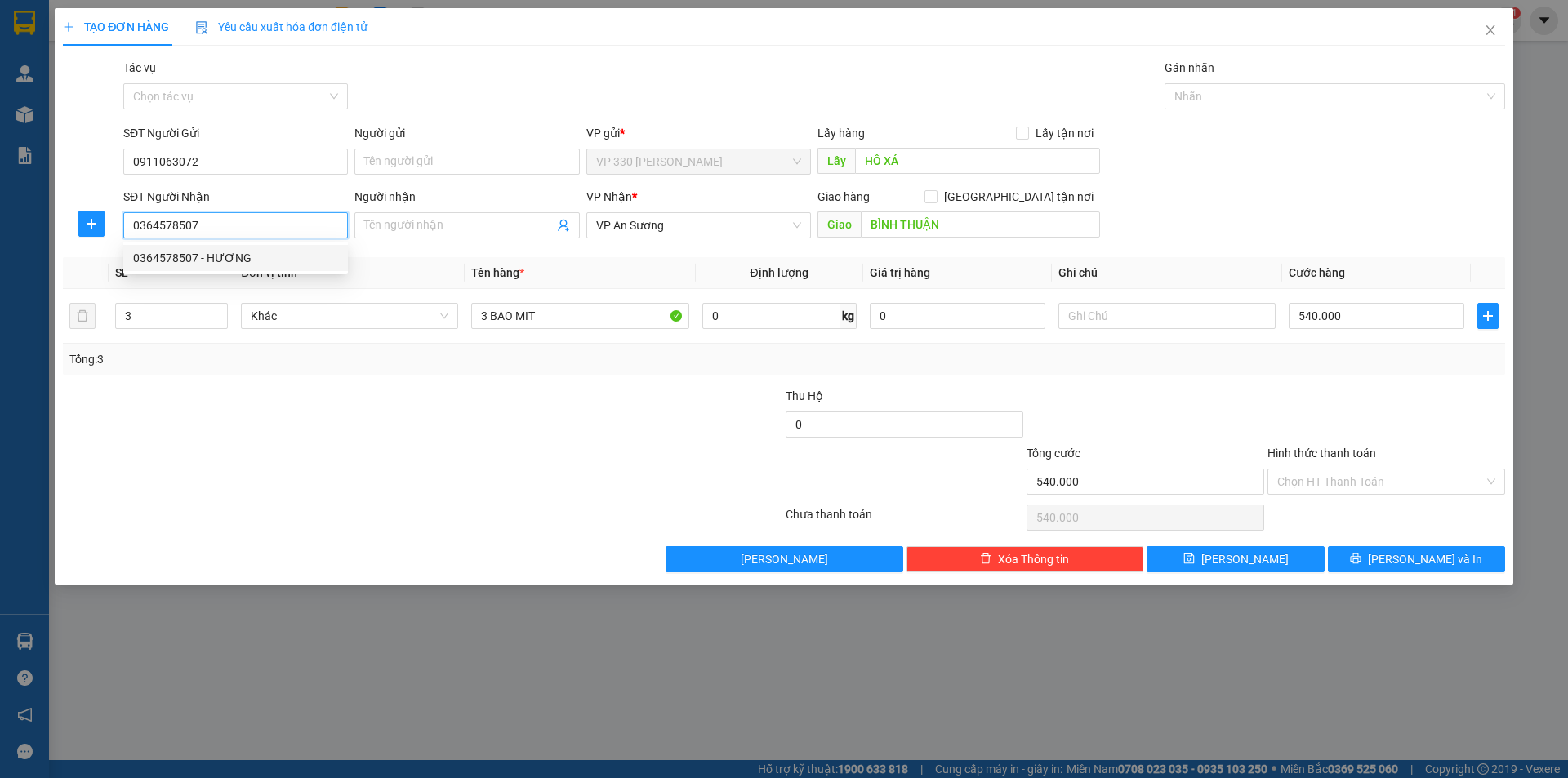
type input "BV NHI ĐỒNG NAI"
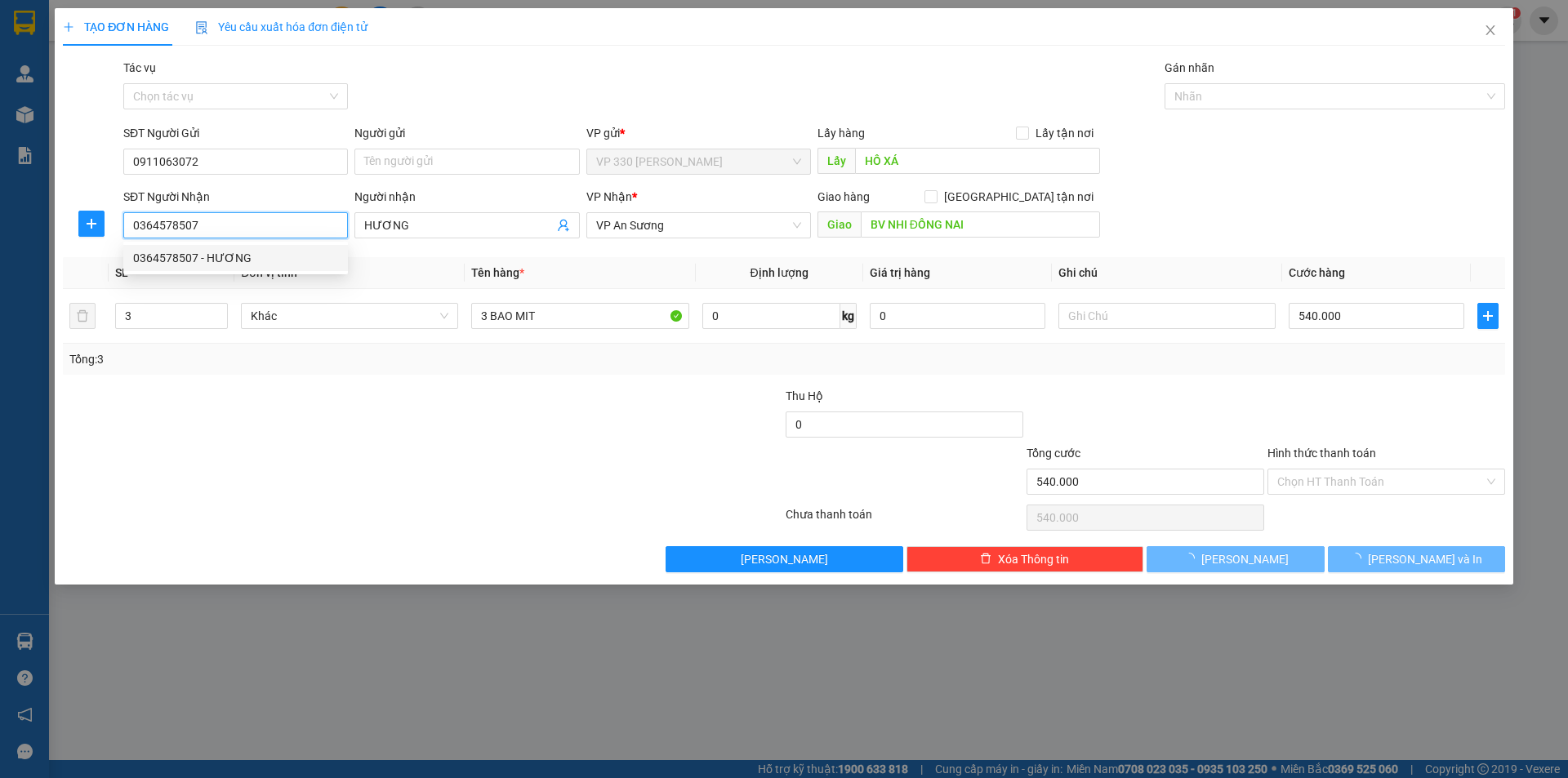
type input "180.000"
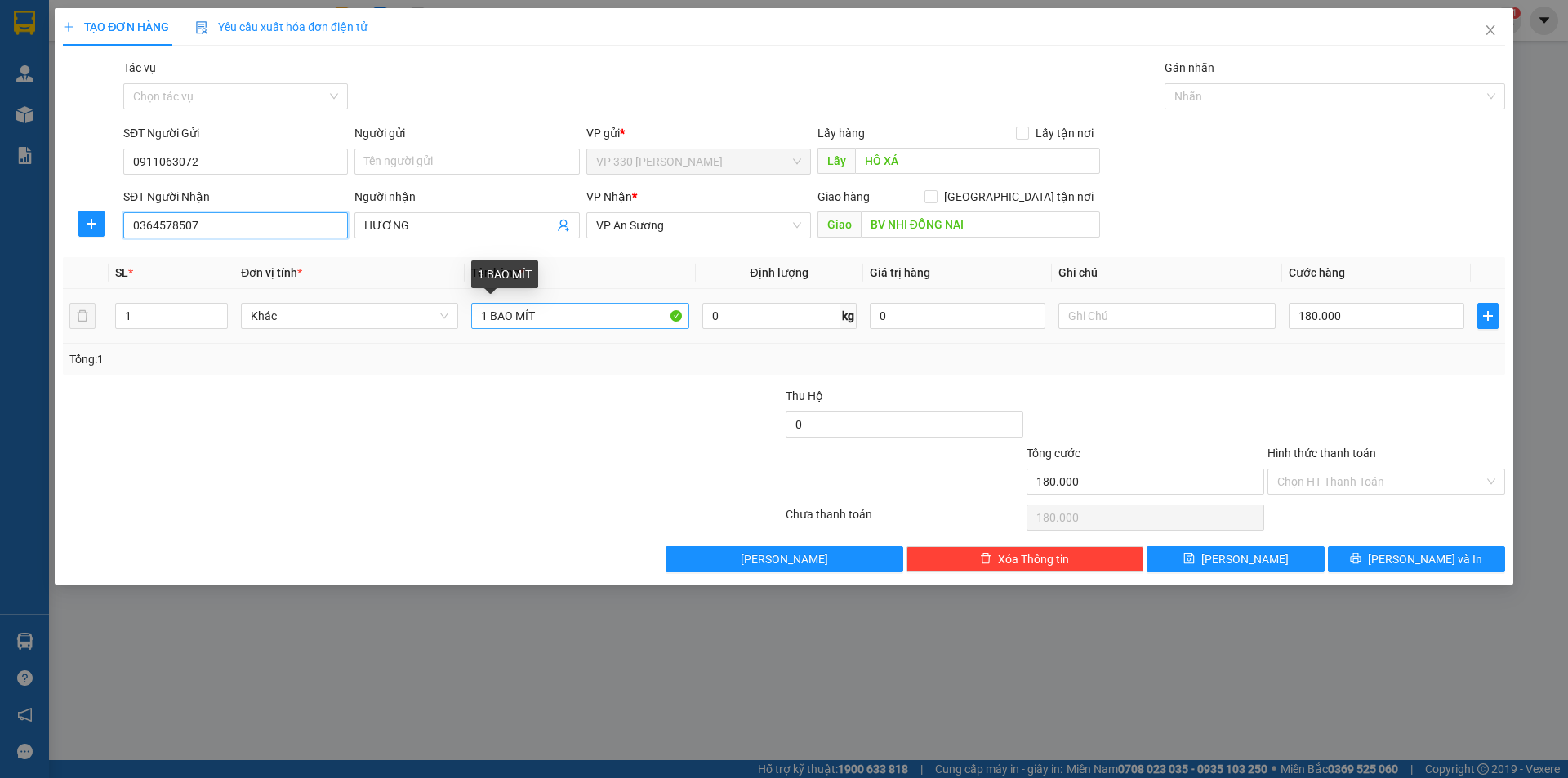
type input "0364578507"
click at [486, 316] on input "1 BAO MÍT" at bounding box center [580, 315] width 217 height 26
type input "2 BAO MÍT"
click at [193, 323] on input "1" at bounding box center [171, 316] width 111 height 25
type input "2"
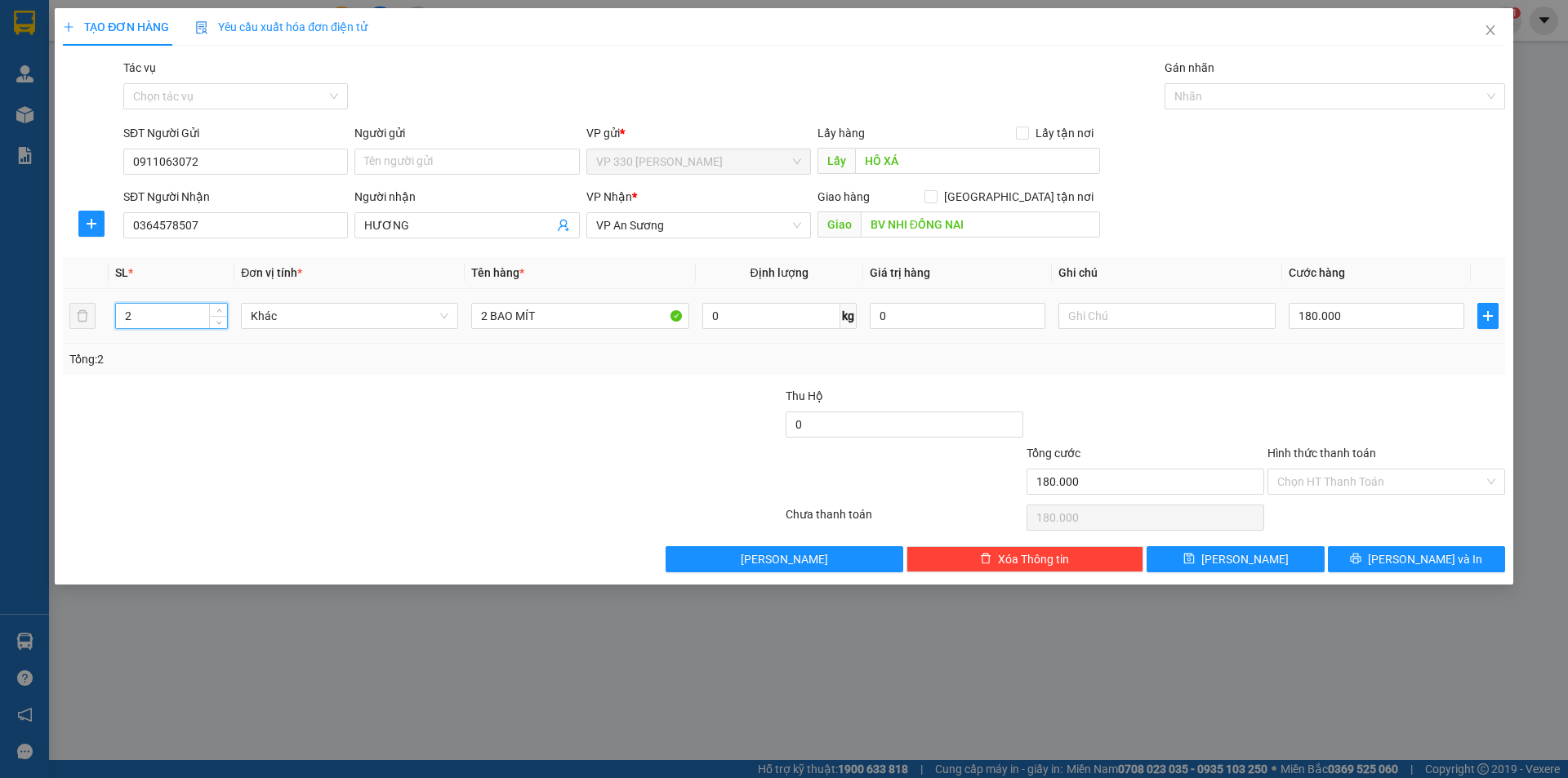
click at [1353, 302] on div "180.000" at bounding box center [1376, 316] width 175 height 33
click at [1345, 312] on input "180.000" at bounding box center [1376, 315] width 175 height 26
type input "0"
type input "03"
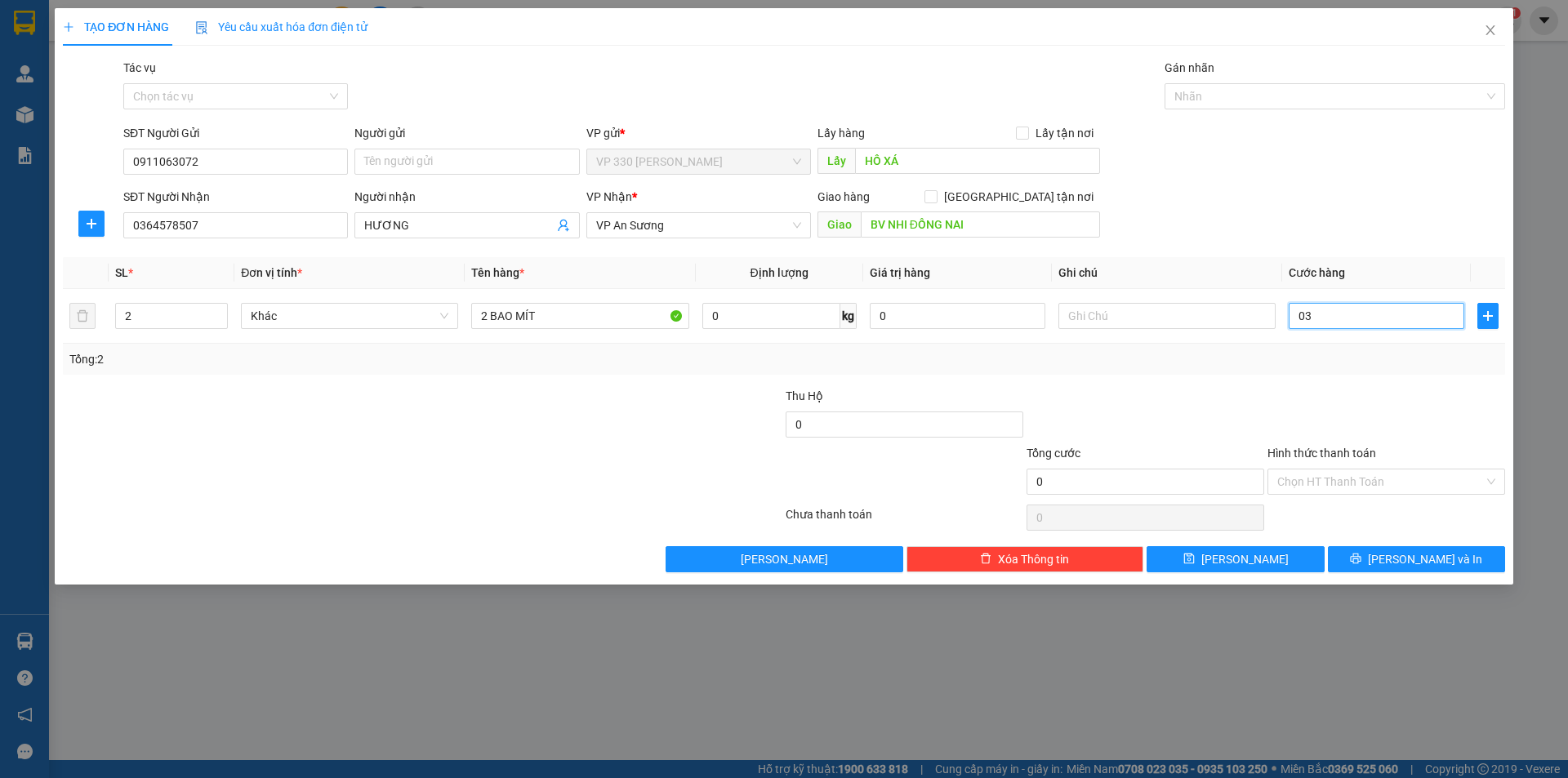
type input "3"
type input "036"
type input "36"
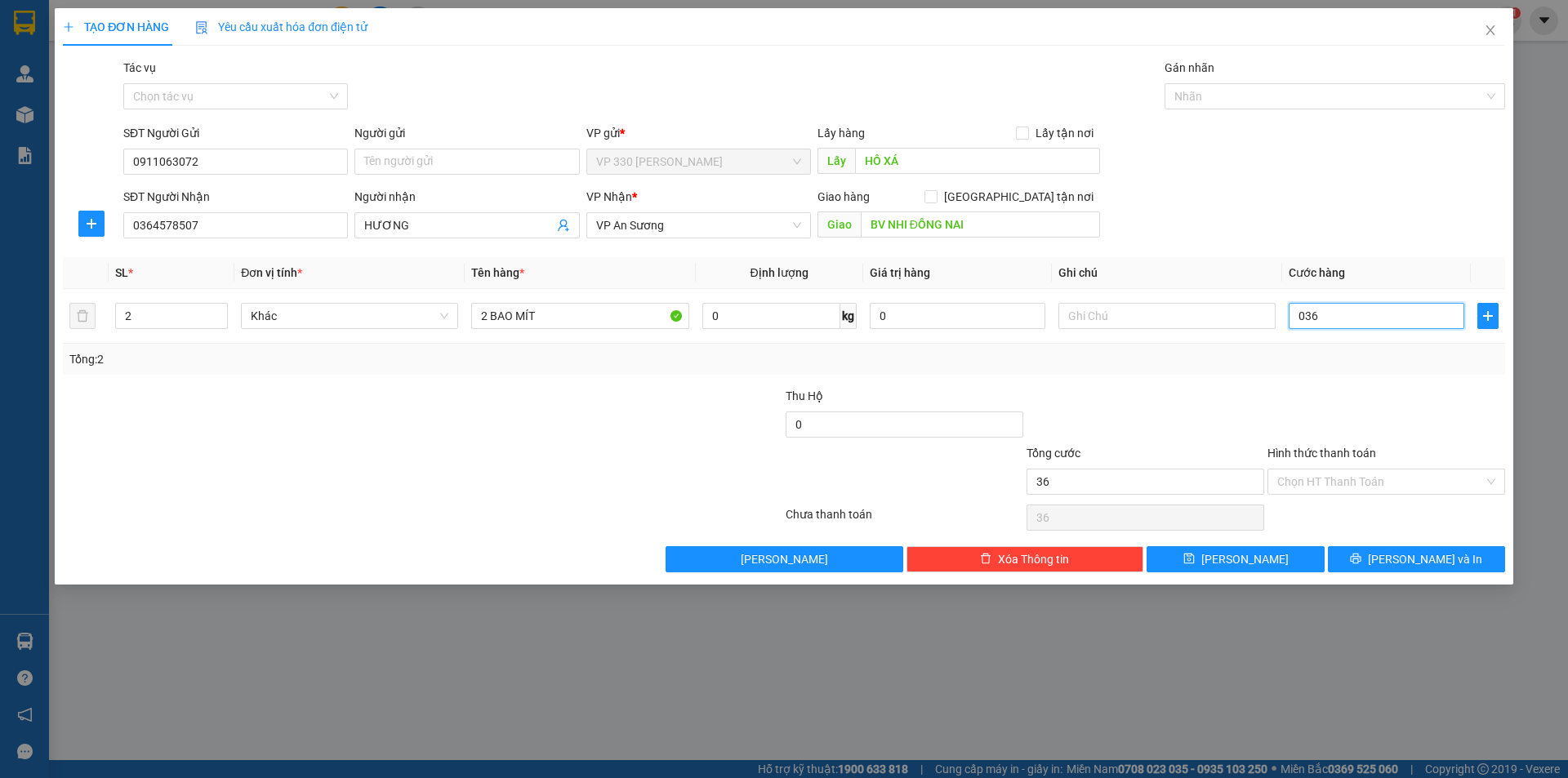
type input "360"
type input "0.360"
type input "3.600"
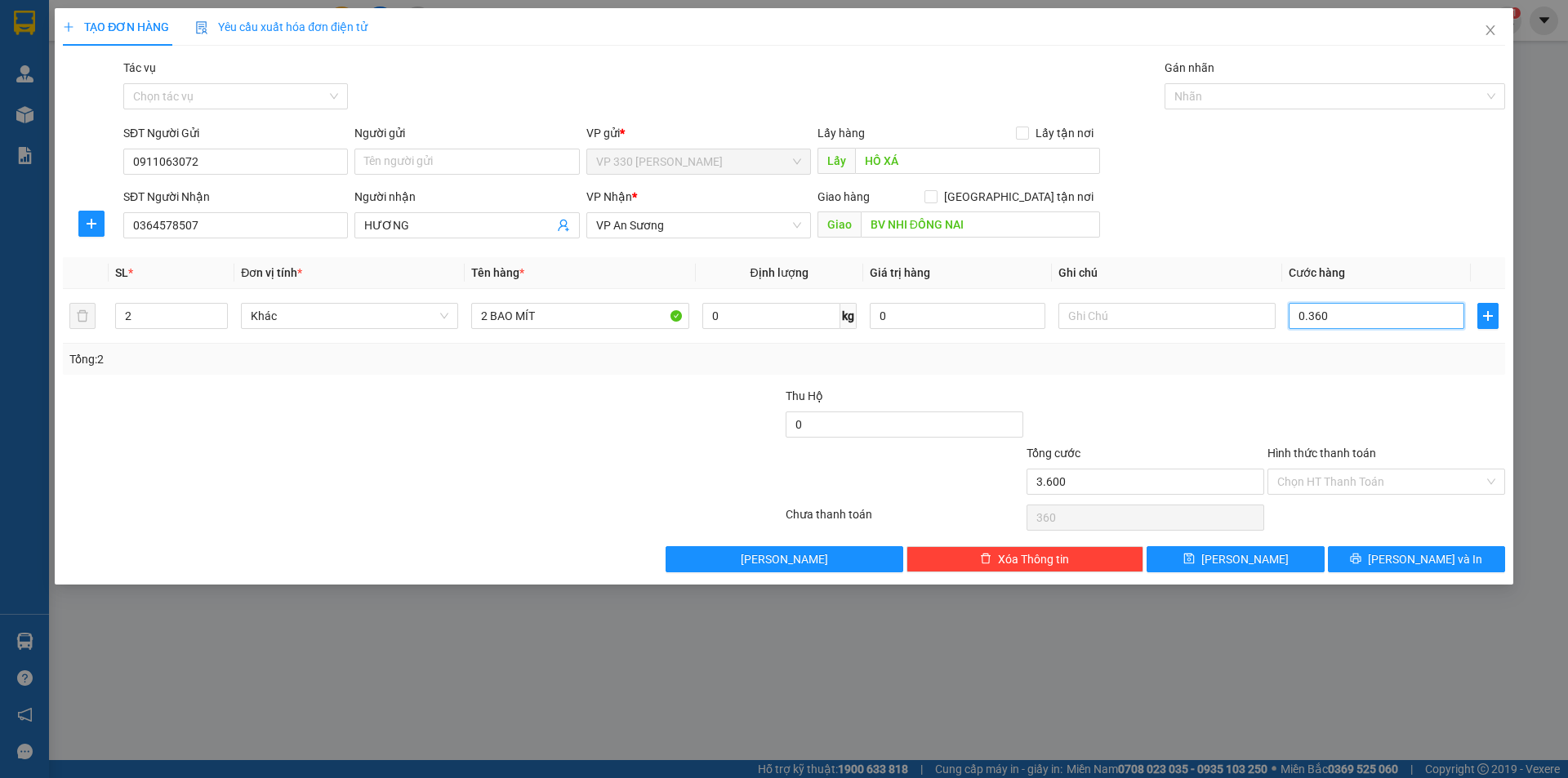
type input "03.600"
type input "36.000"
type input "036.000"
type input "360.000"
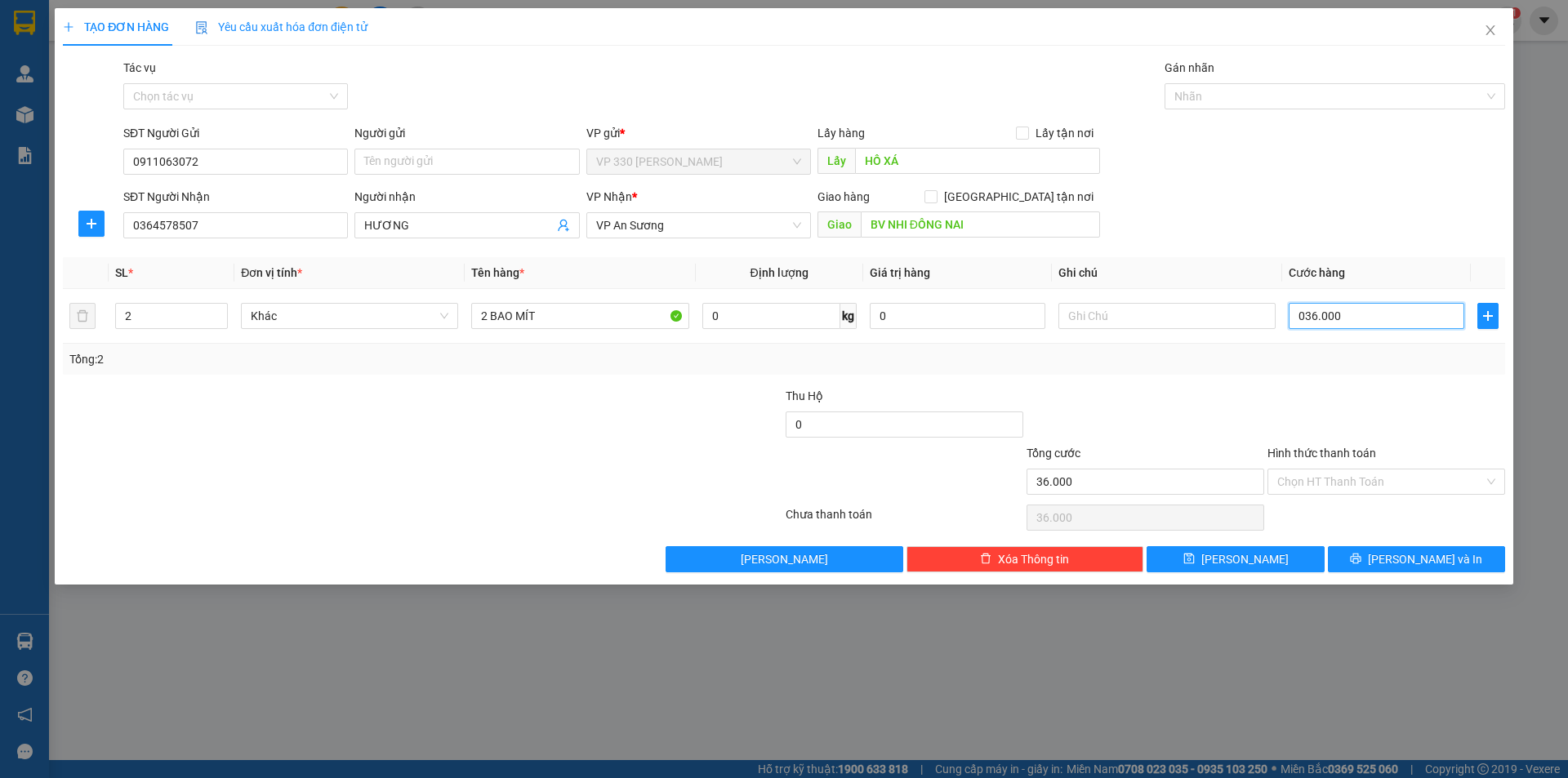
type input "360.000"
click at [1257, 555] on button "[PERSON_NAME]" at bounding box center [1235, 559] width 177 height 26
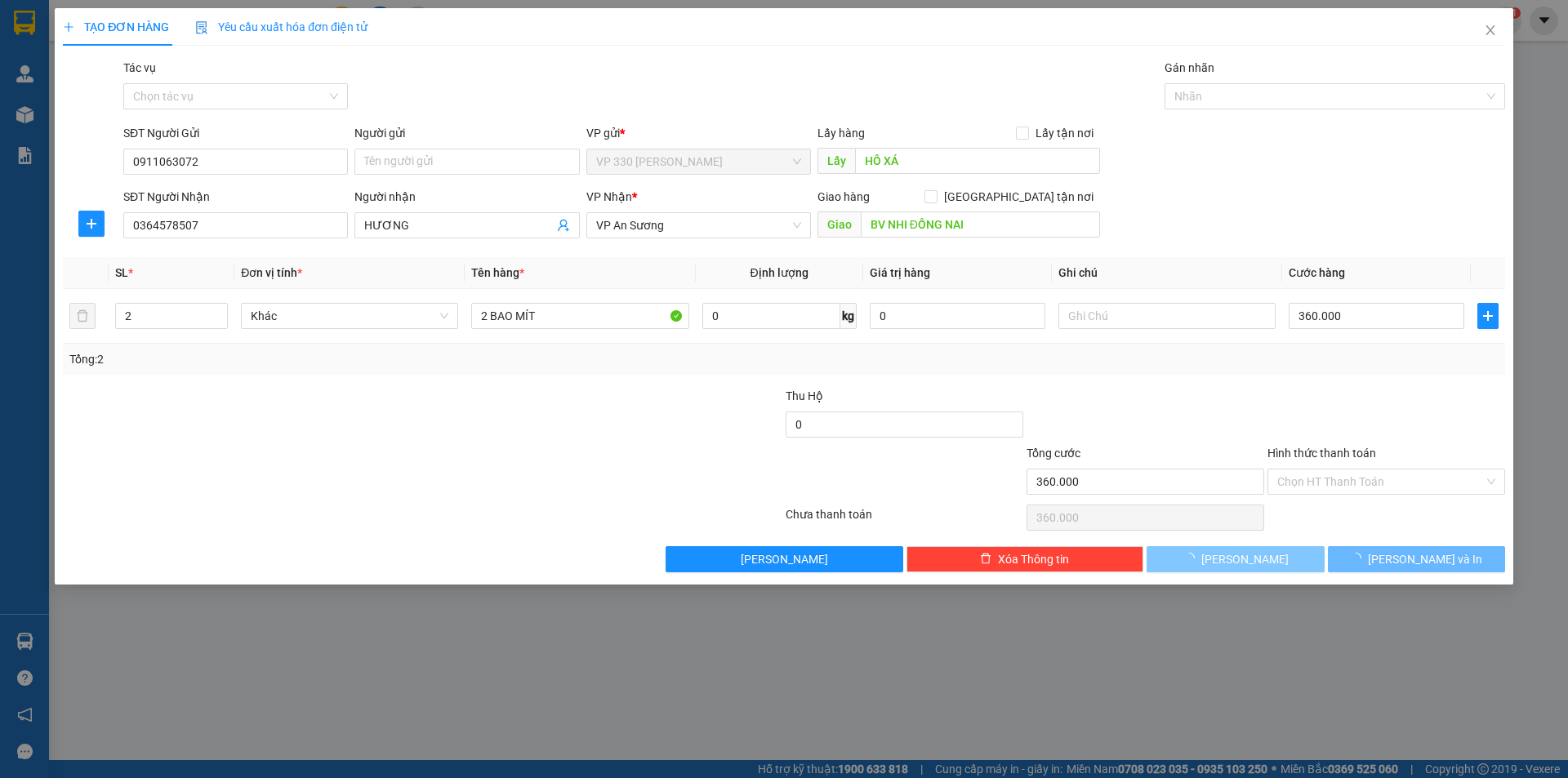
type input "0"
